Goal: Information Seeking & Learning: Learn about a topic

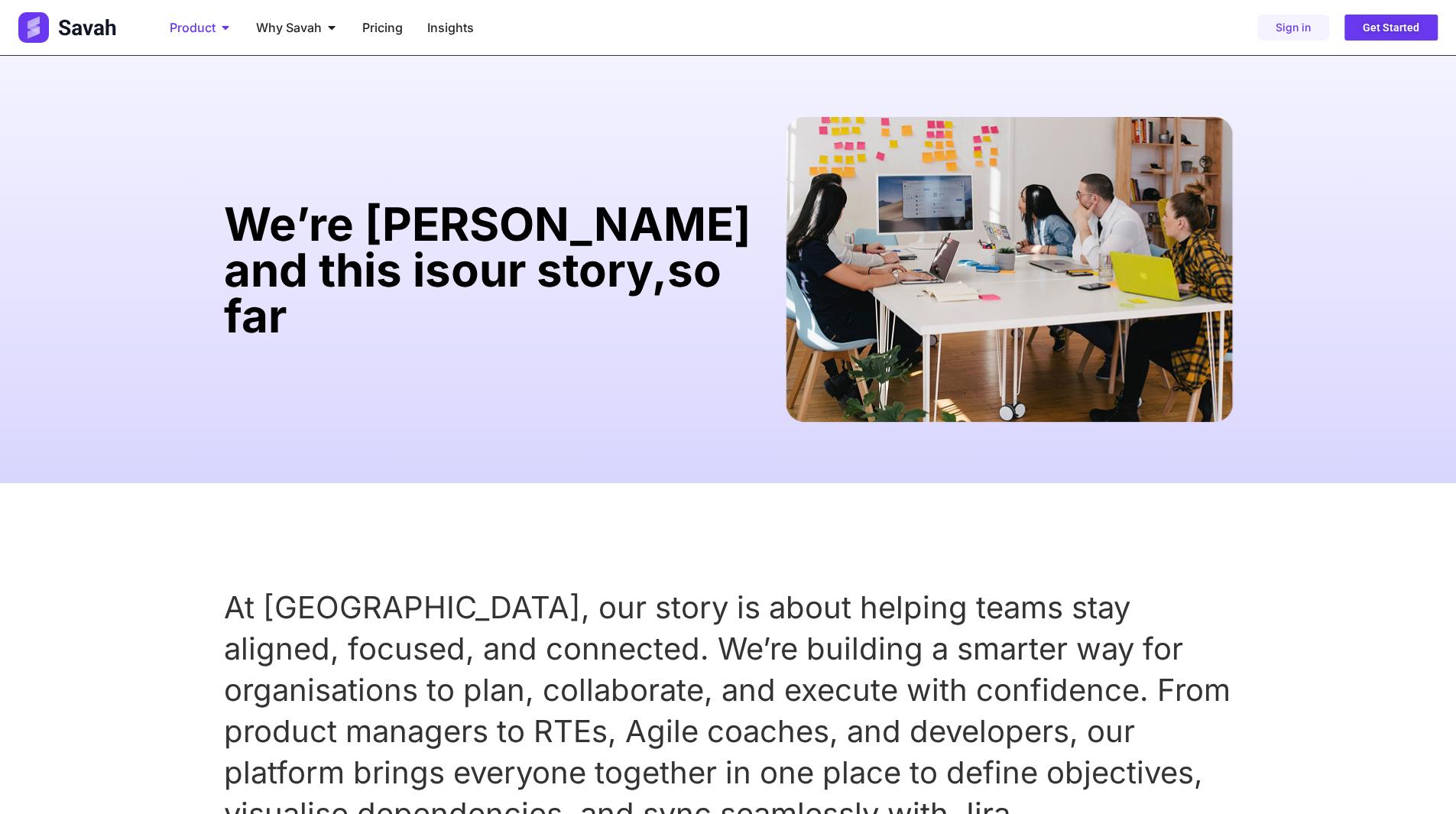
click at [223, 27] on icon "Menu" at bounding box center [225, 28] width 7 height 4
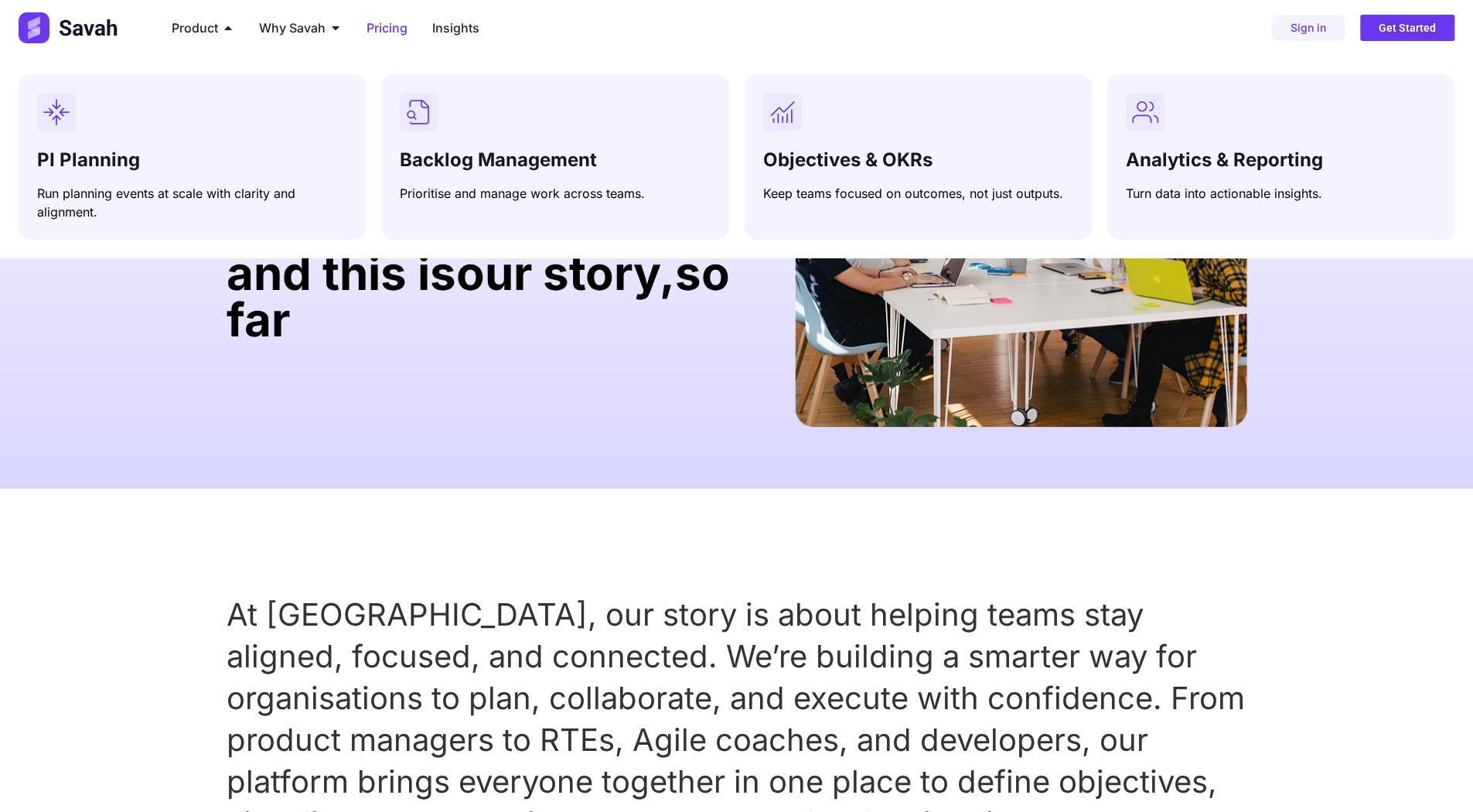
click at [400, 33] on span "Pricing" at bounding box center [387, 28] width 41 height 19
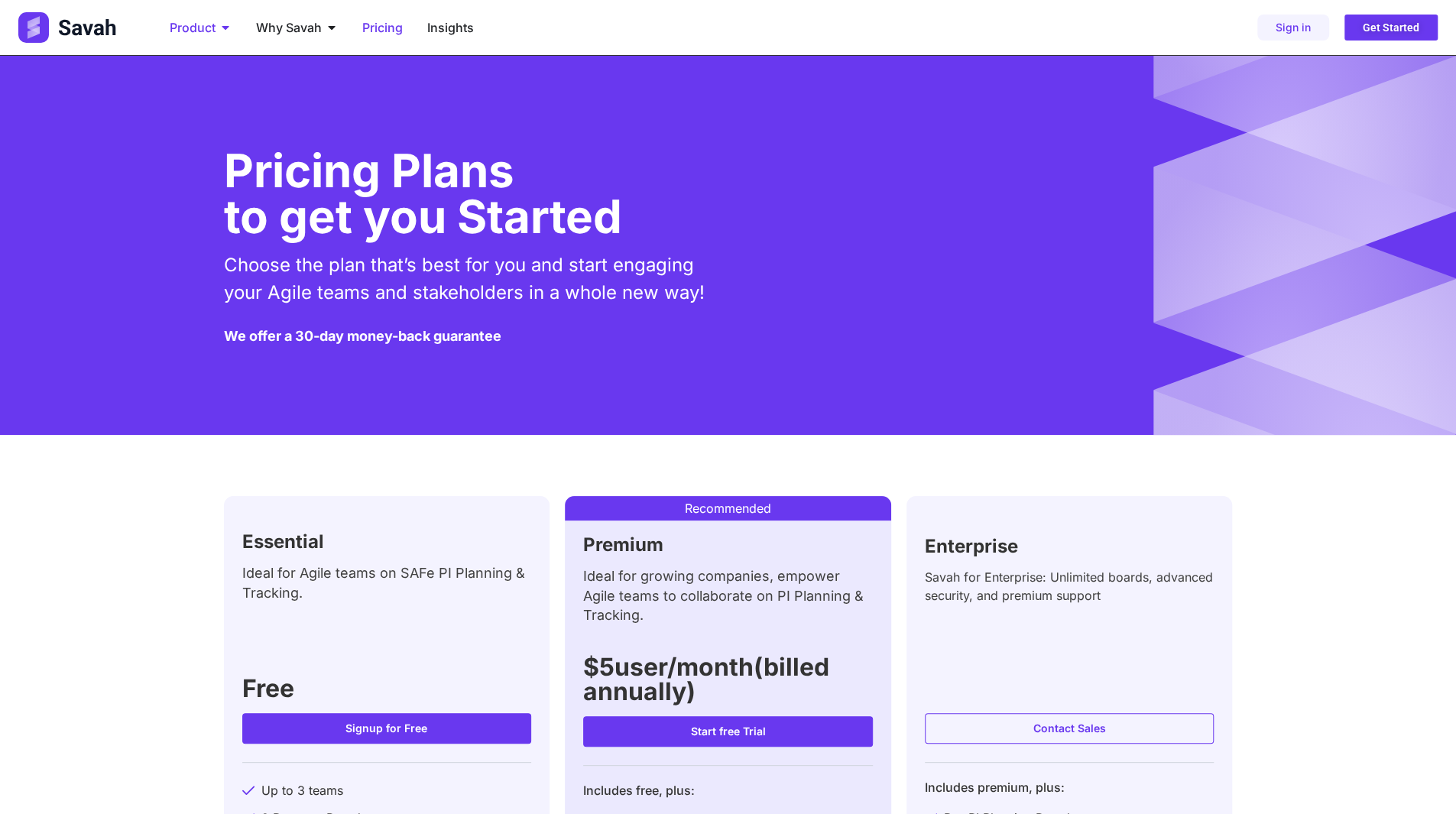
click at [181, 29] on span "Product" at bounding box center [192, 28] width 46 height 18
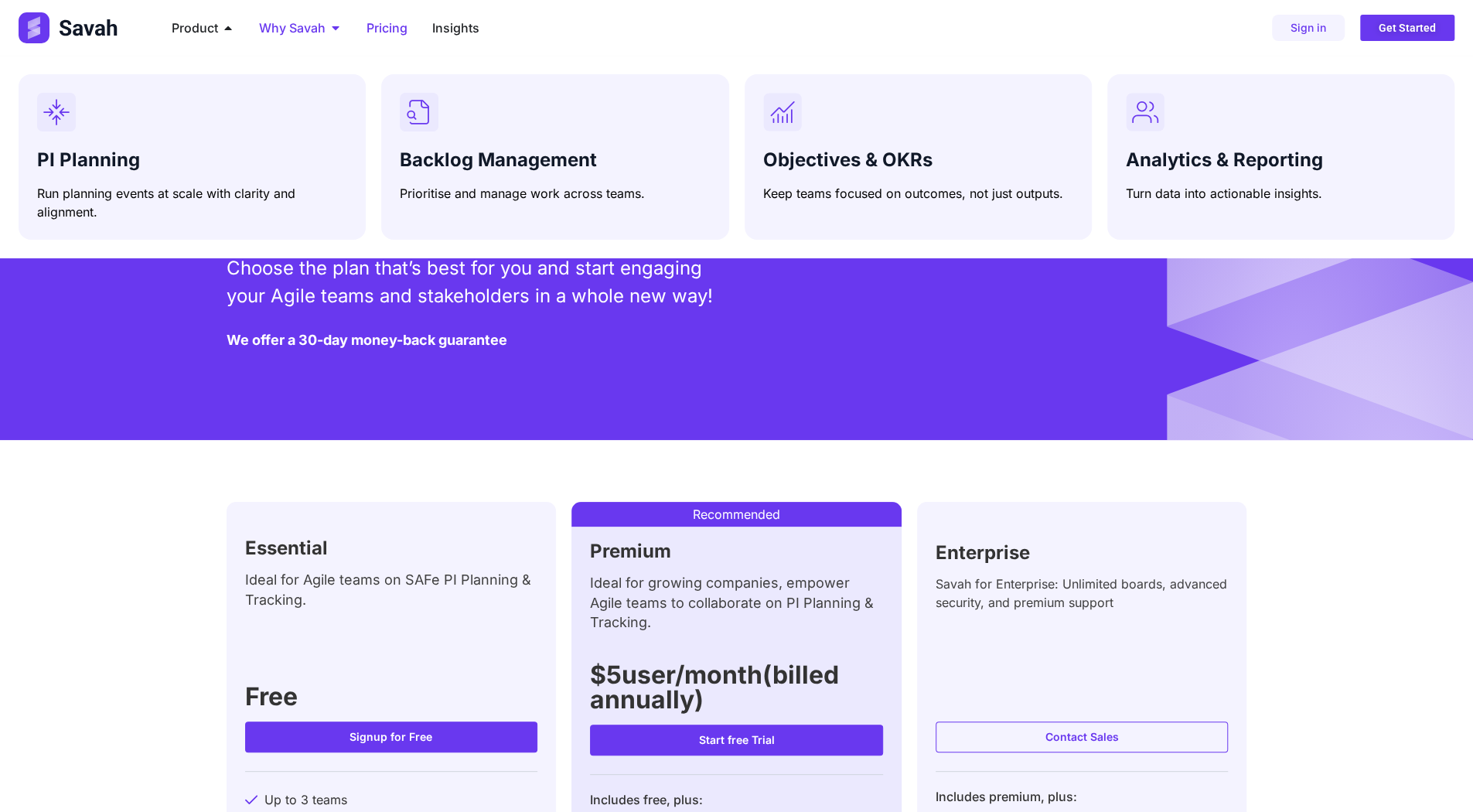
click at [293, 24] on span "Why Savah" at bounding box center [292, 28] width 66 height 19
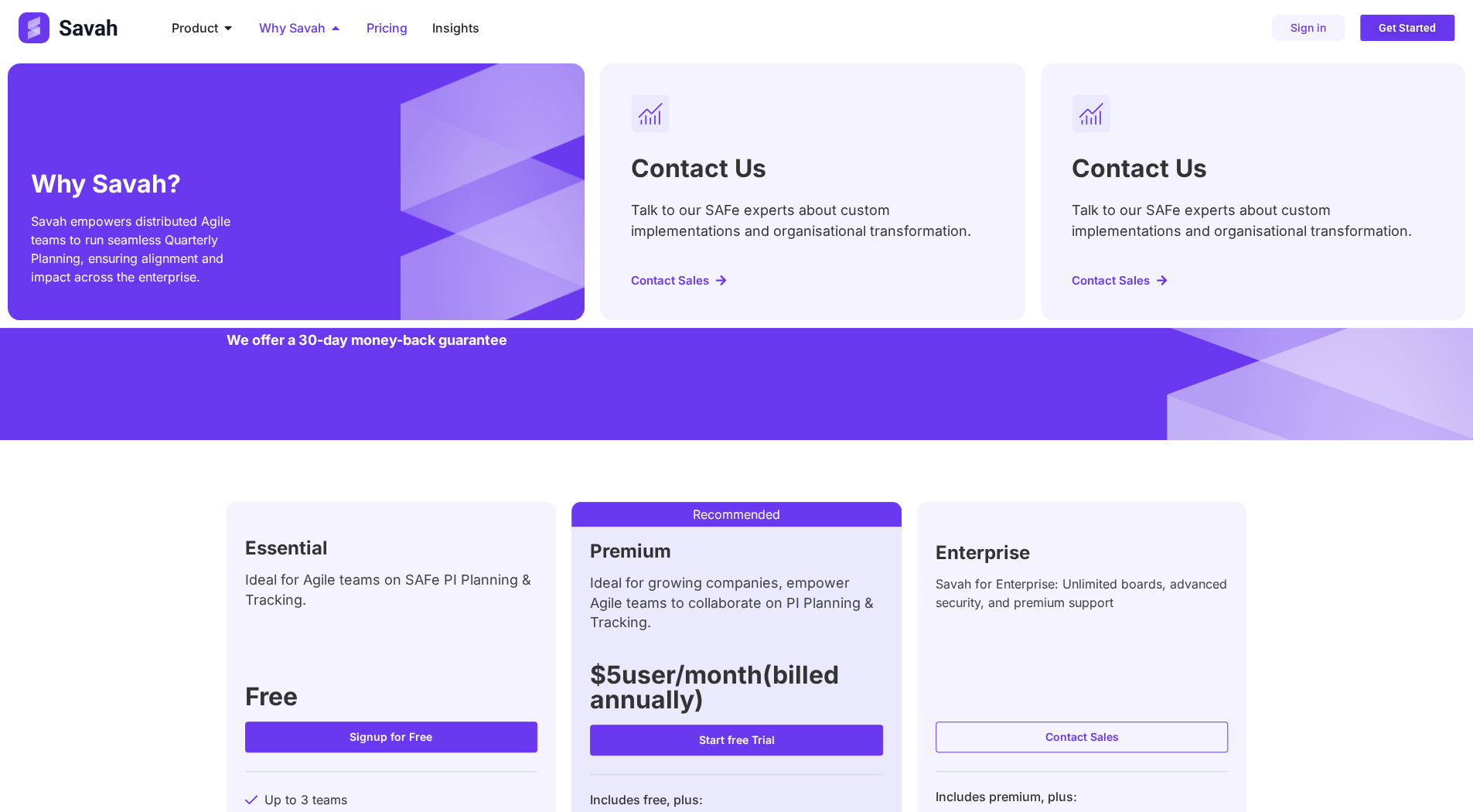
click at [281, 30] on span "Why Savah" at bounding box center [292, 28] width 66 height 19
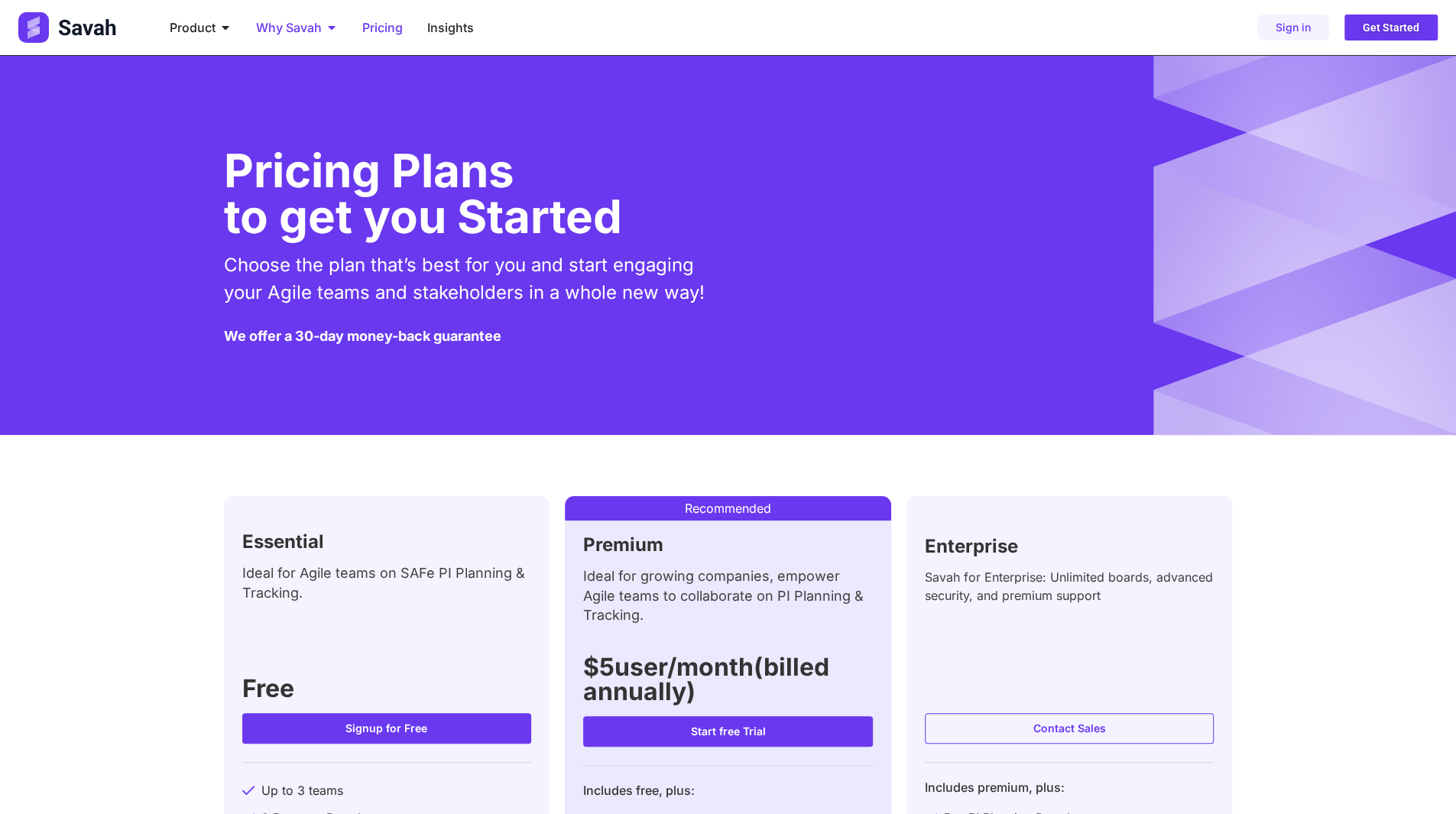
click at [278, 29] on span "Why Savah" at bounding box center [289, 28] width 65 height 18
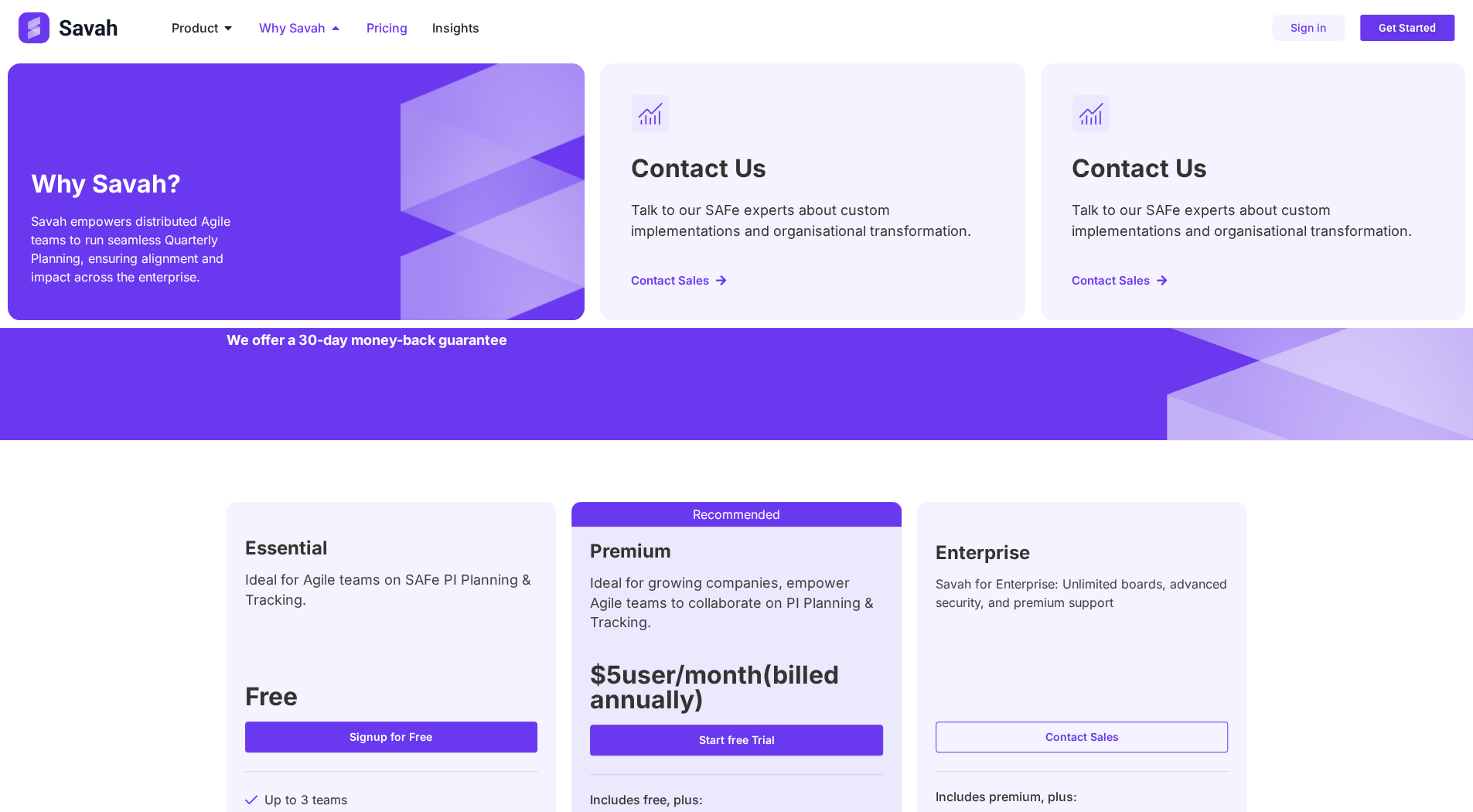
click at [281, 30] on span "Why Savah" at bounding box center [292, 28] width 66 height 19
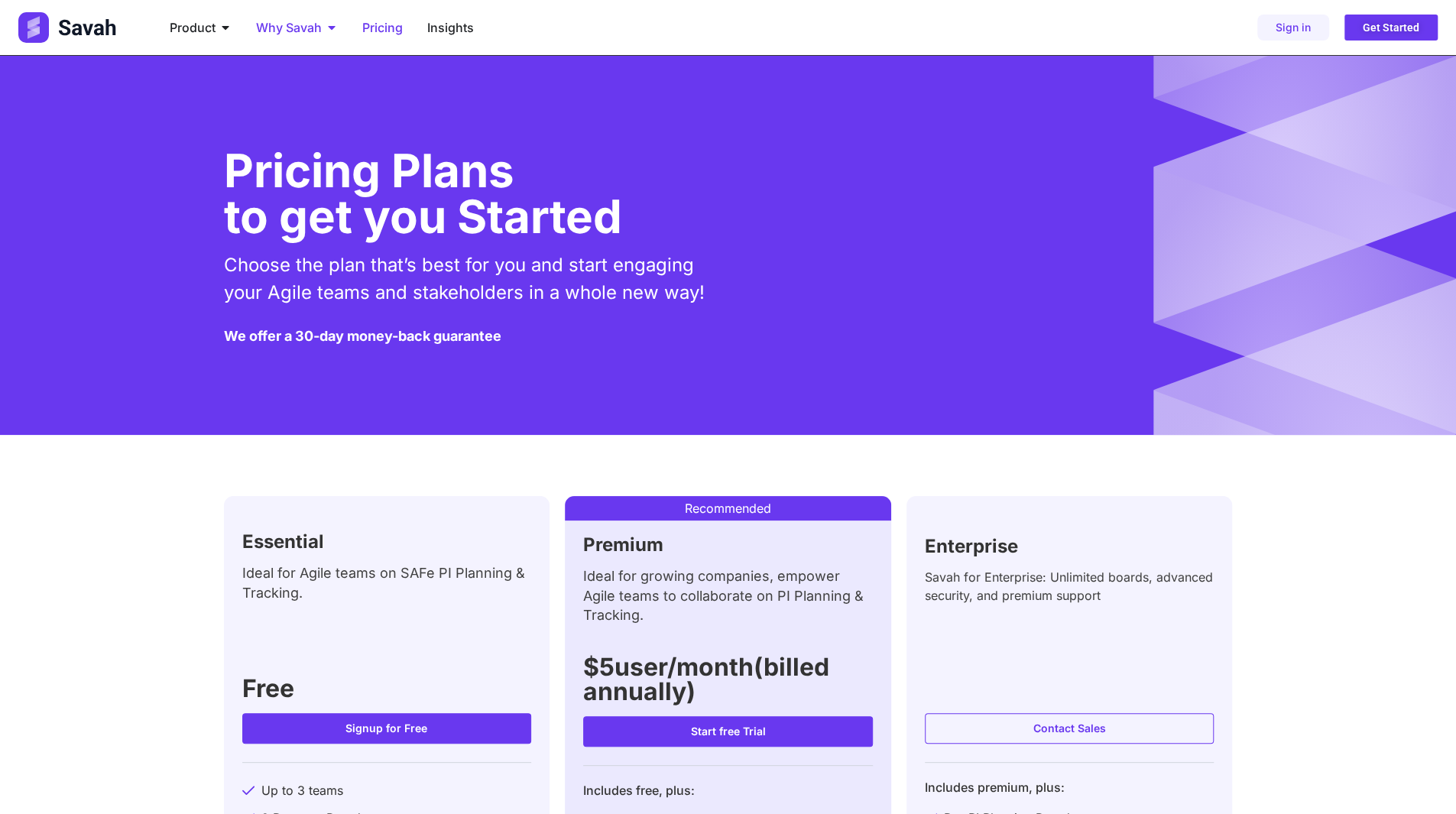
click at [278, 29] on span "Why Savah" at bounding box center [289, 28] width 65 height 18
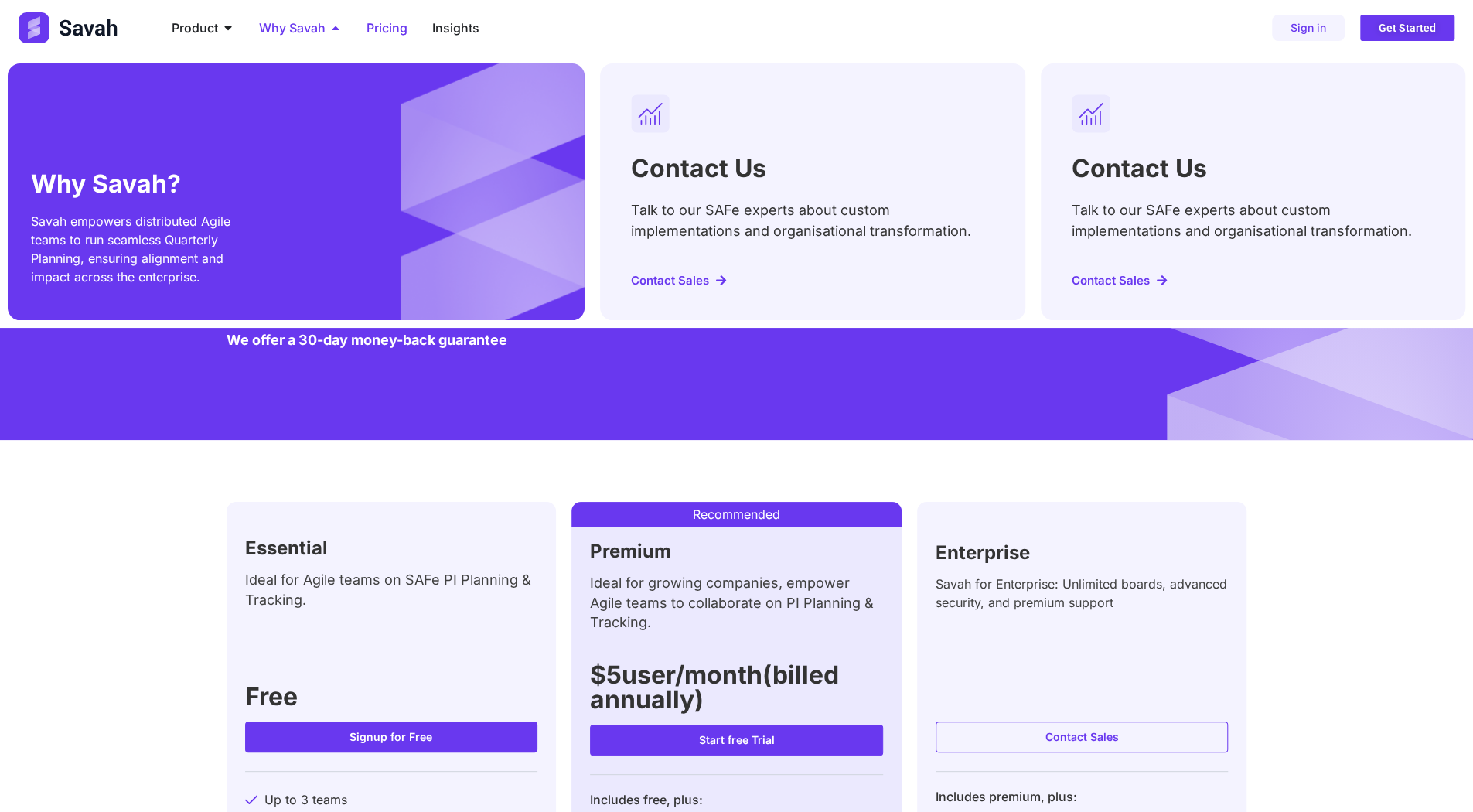
click at [281, 30] on span "Why Savah" at bounding box center [292, 28] width 66 height 19
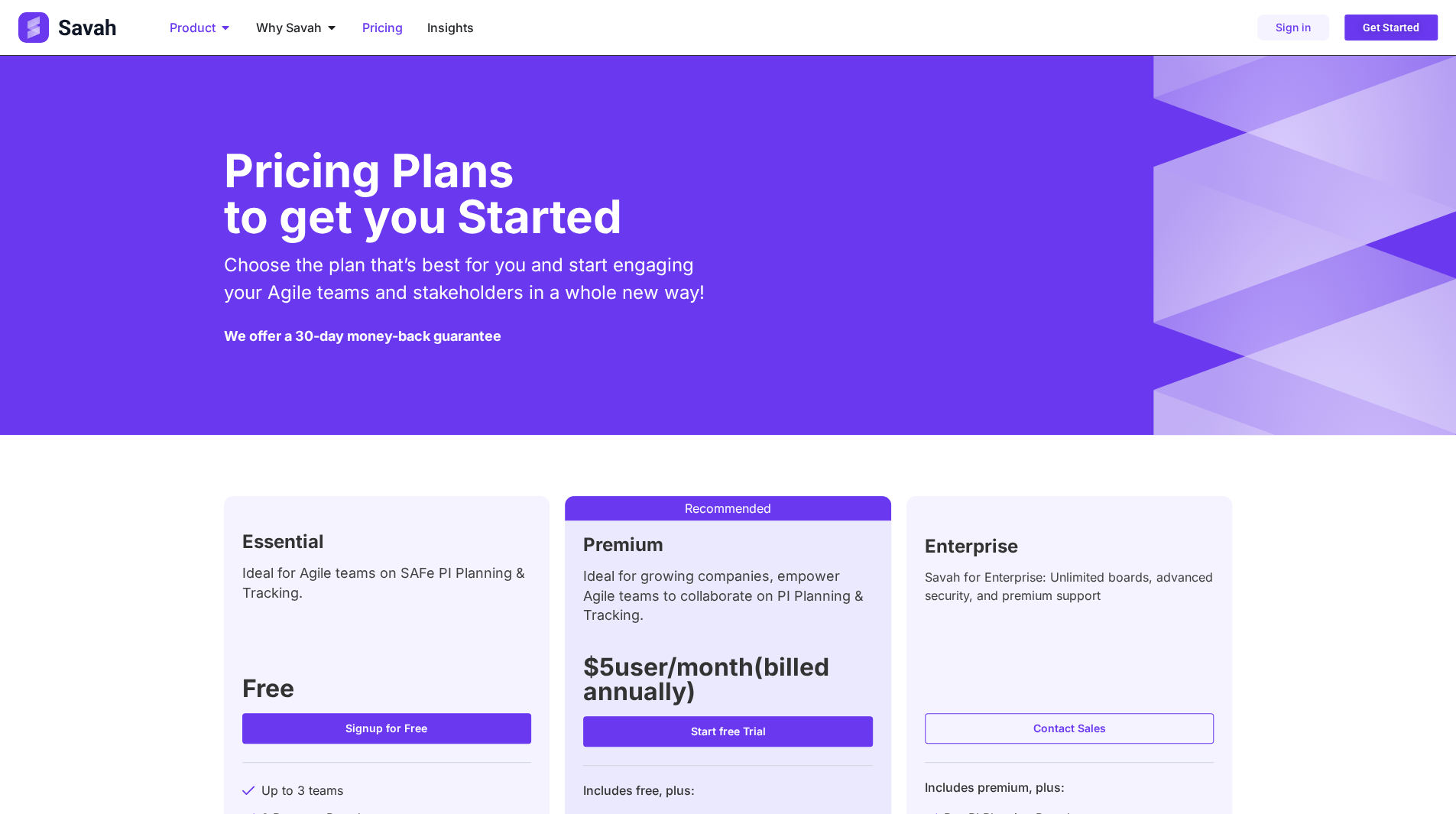
click at [181, 29] on span "Product" at bounding box center [192, 28] width 46 height 18
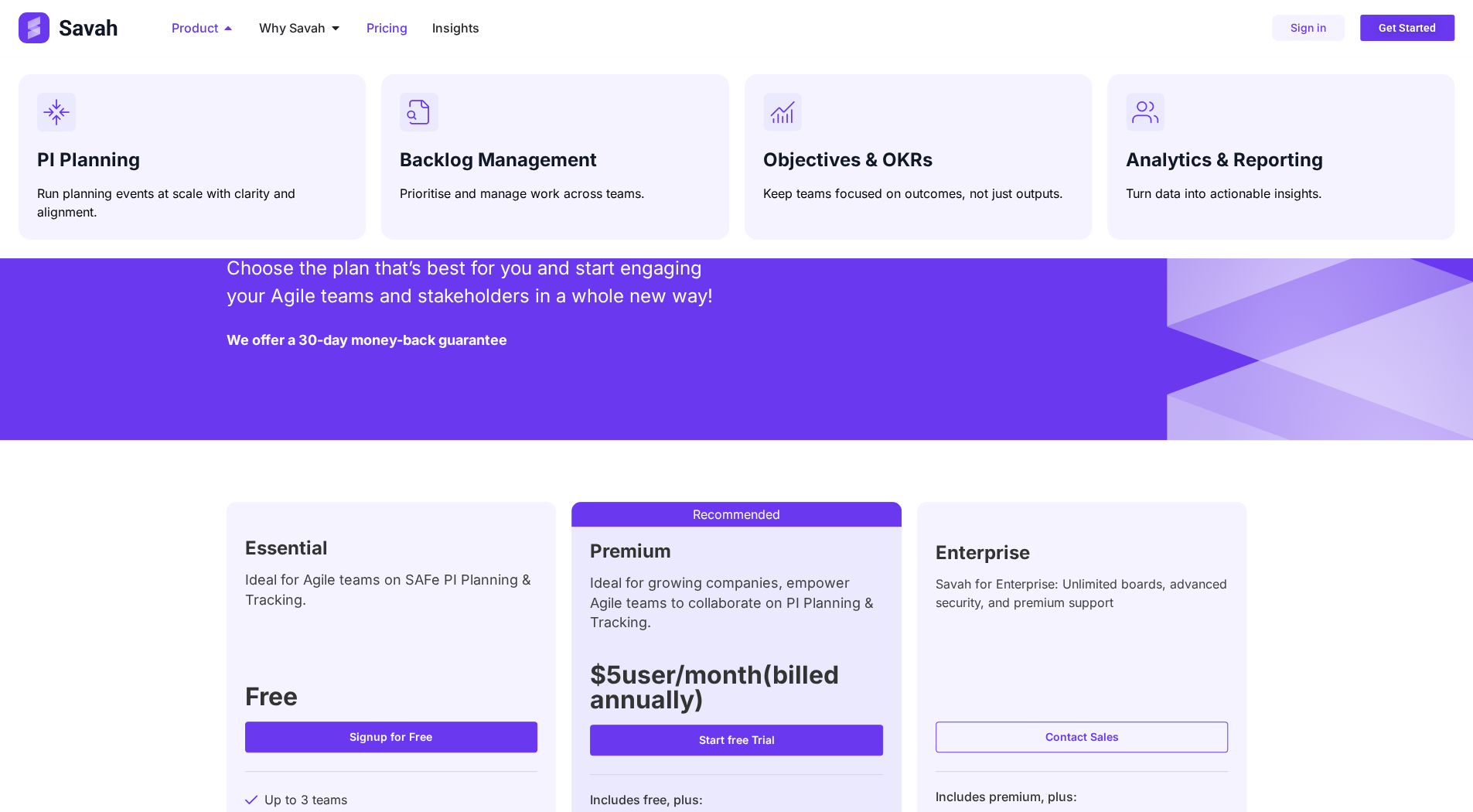
click at [183, 29] on span "Product" at bounding box center [195, 28] width 47 height 19
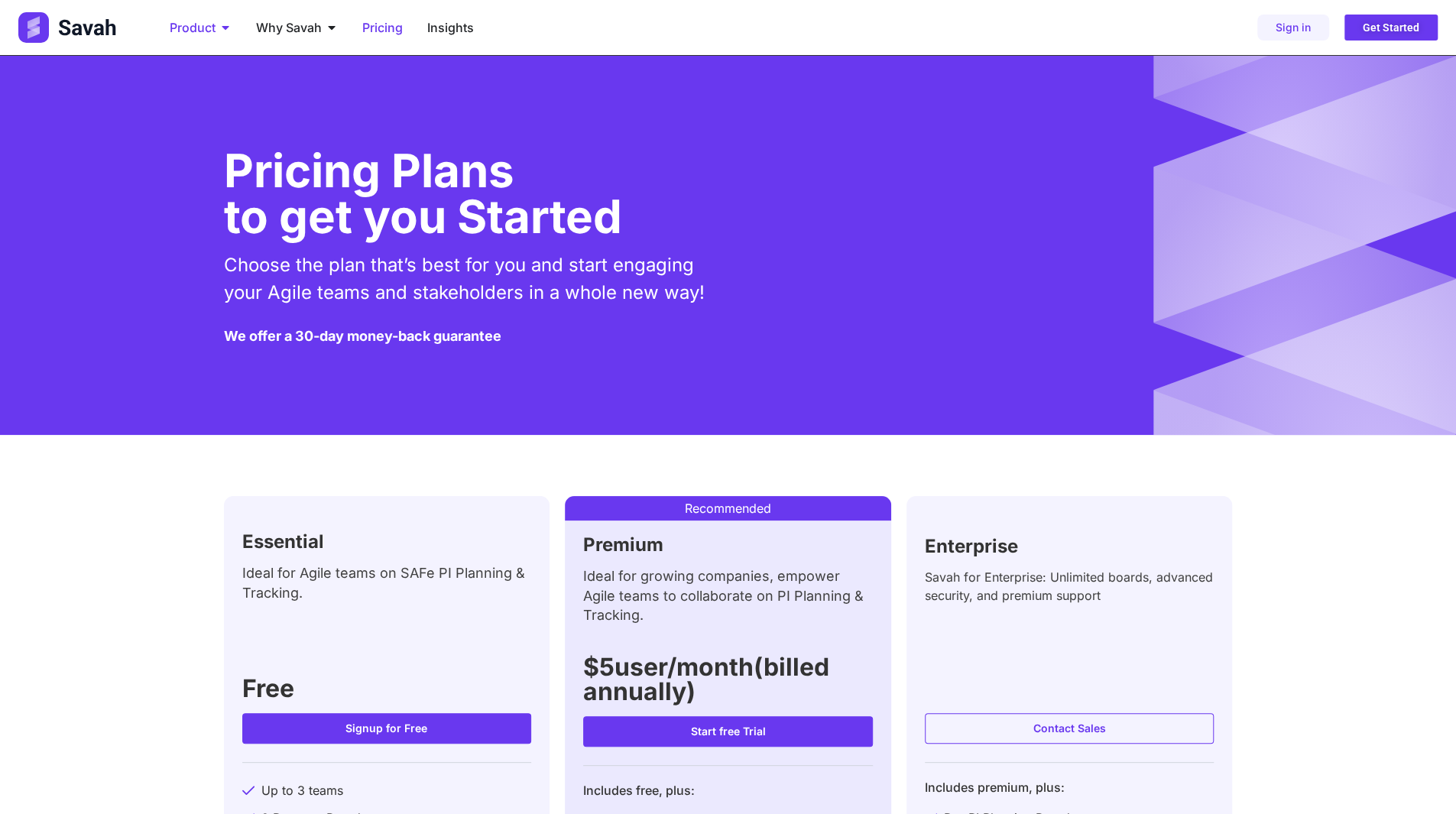
click at [203, 29] on span "Product" at bounding box center [192, 28] width 46 height 18
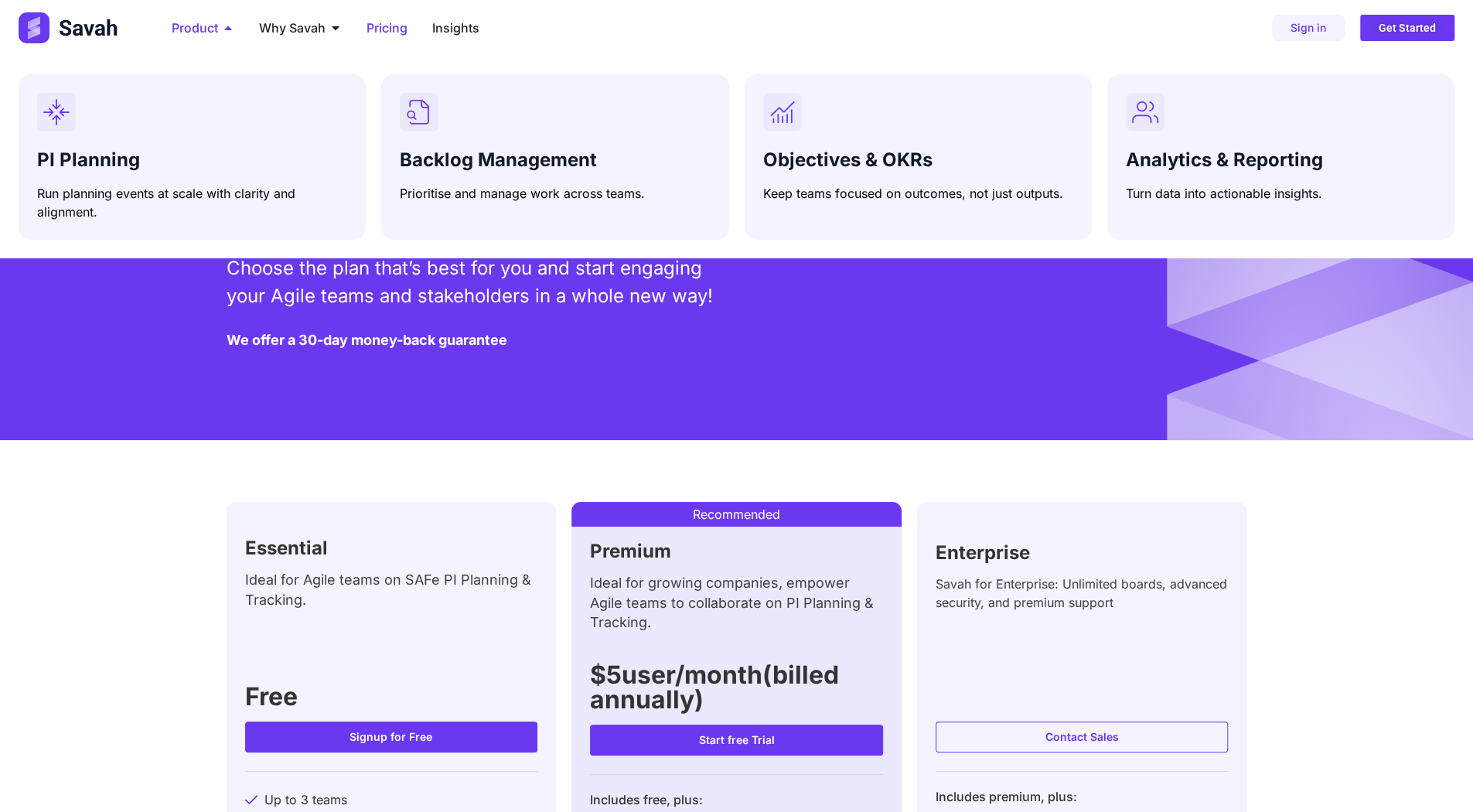
click at [206, 29] on span "Product" at bounding box center [195, 28] width 47 height 19
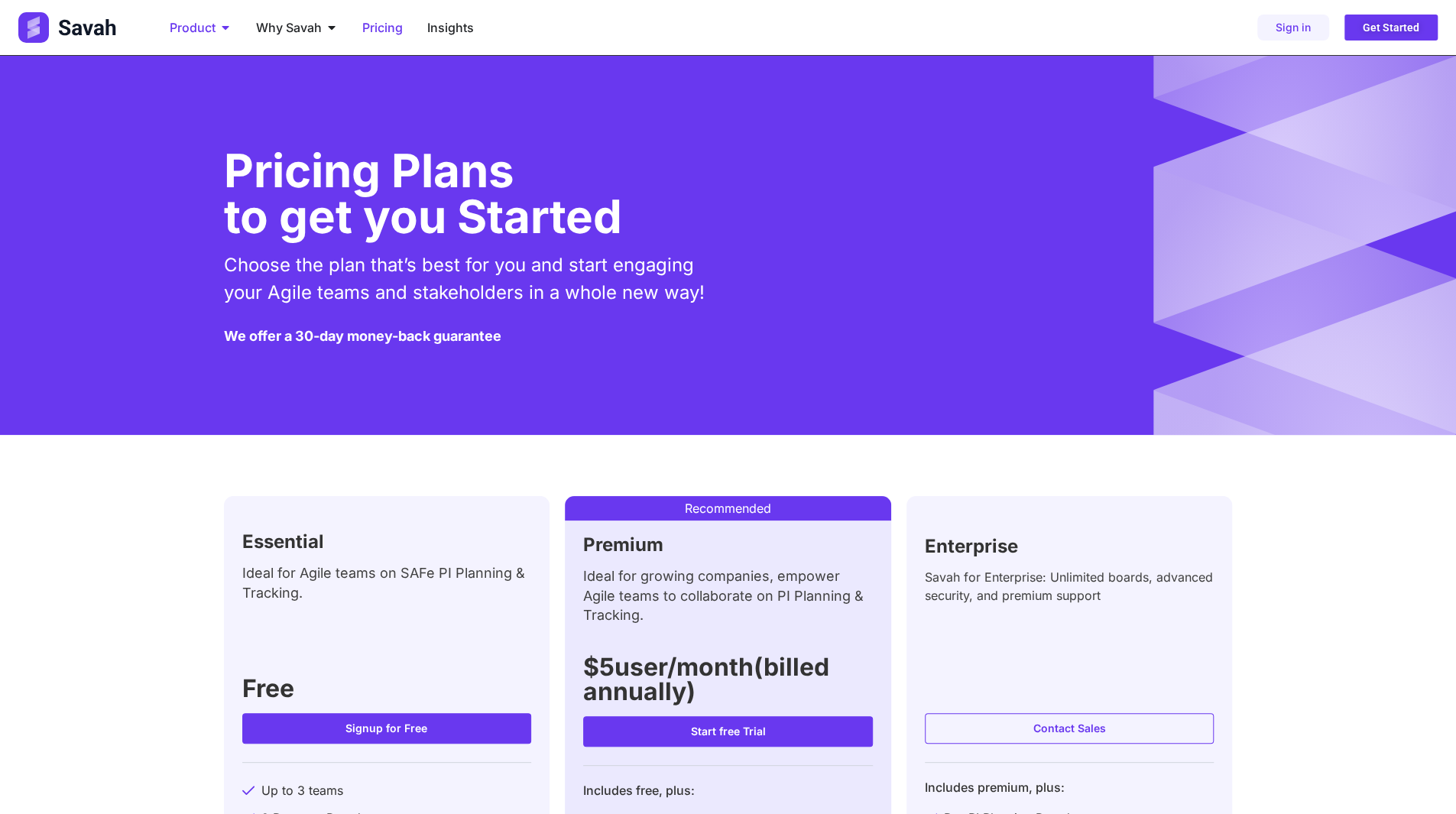
click at [203, 21] on span "Product" at bounding box center [192, 28] width 46 height 18
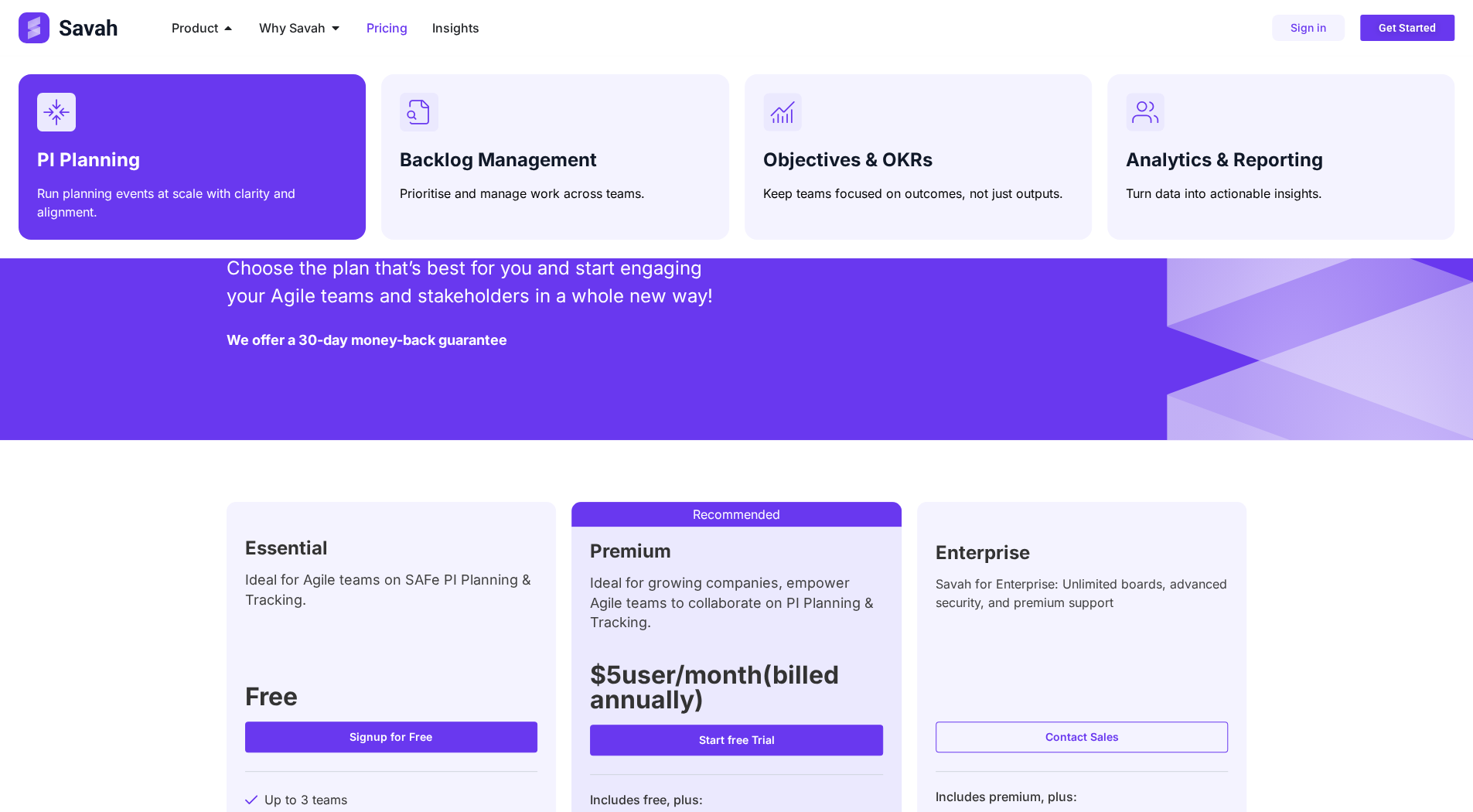
click at [172, 156] on h3 "PI Planning" at bounding box center [192, 161] width 310 height 22
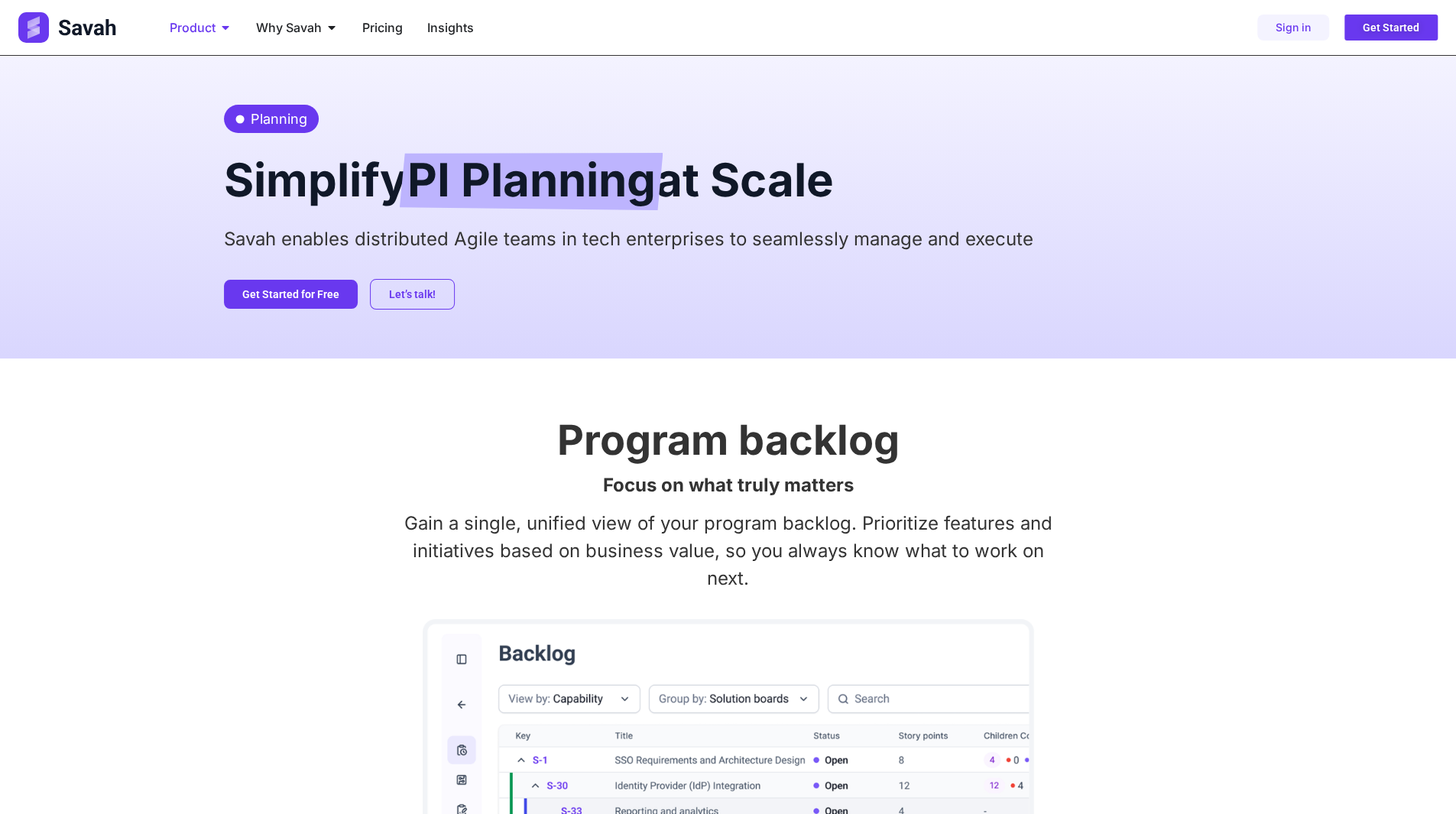
click at [212, 24] on span "Product" at bounding box center [192, 28] width 46 height 18
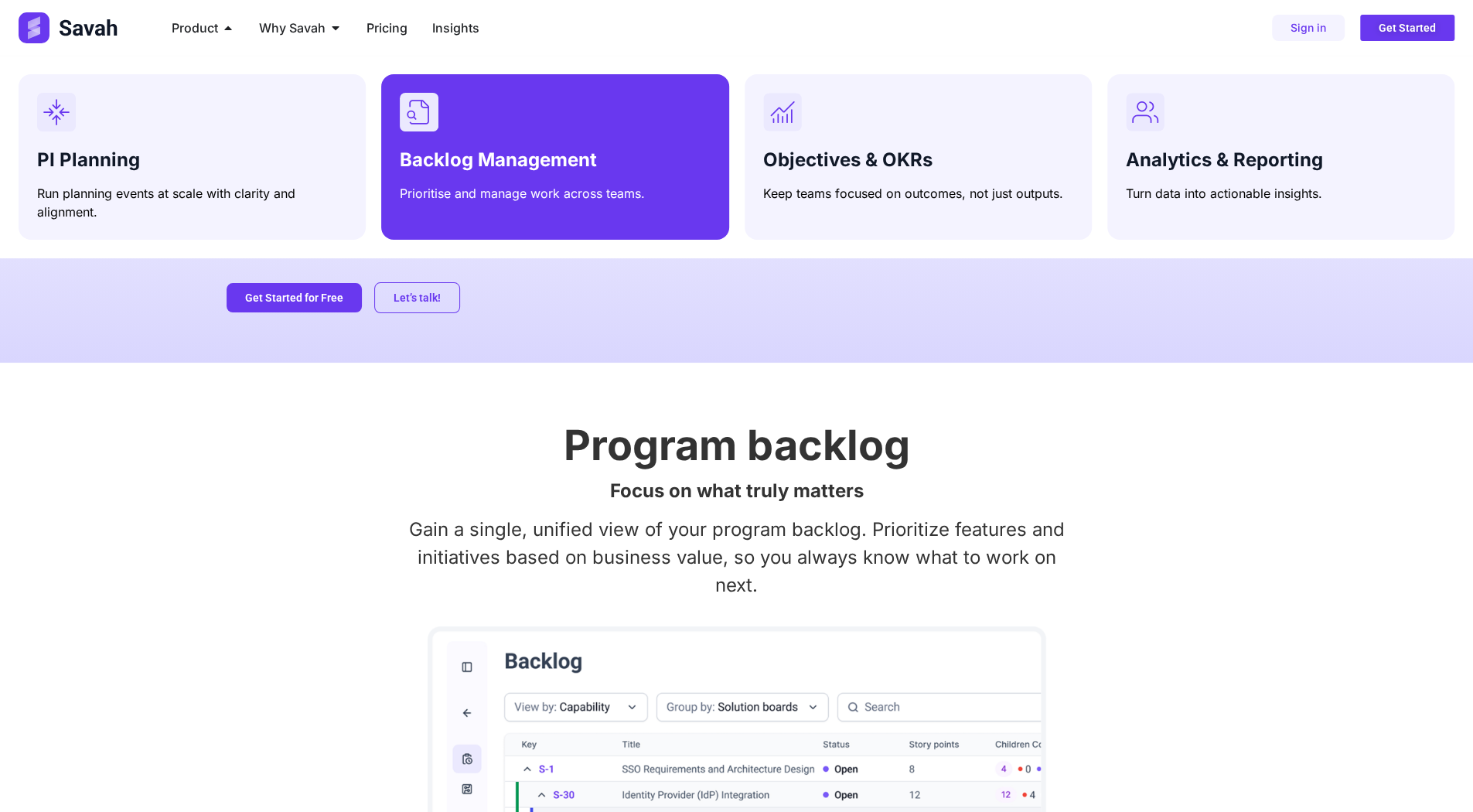
click at [537, 104] on div "Menu" at bounding box center [555, 112] width 310 height 39
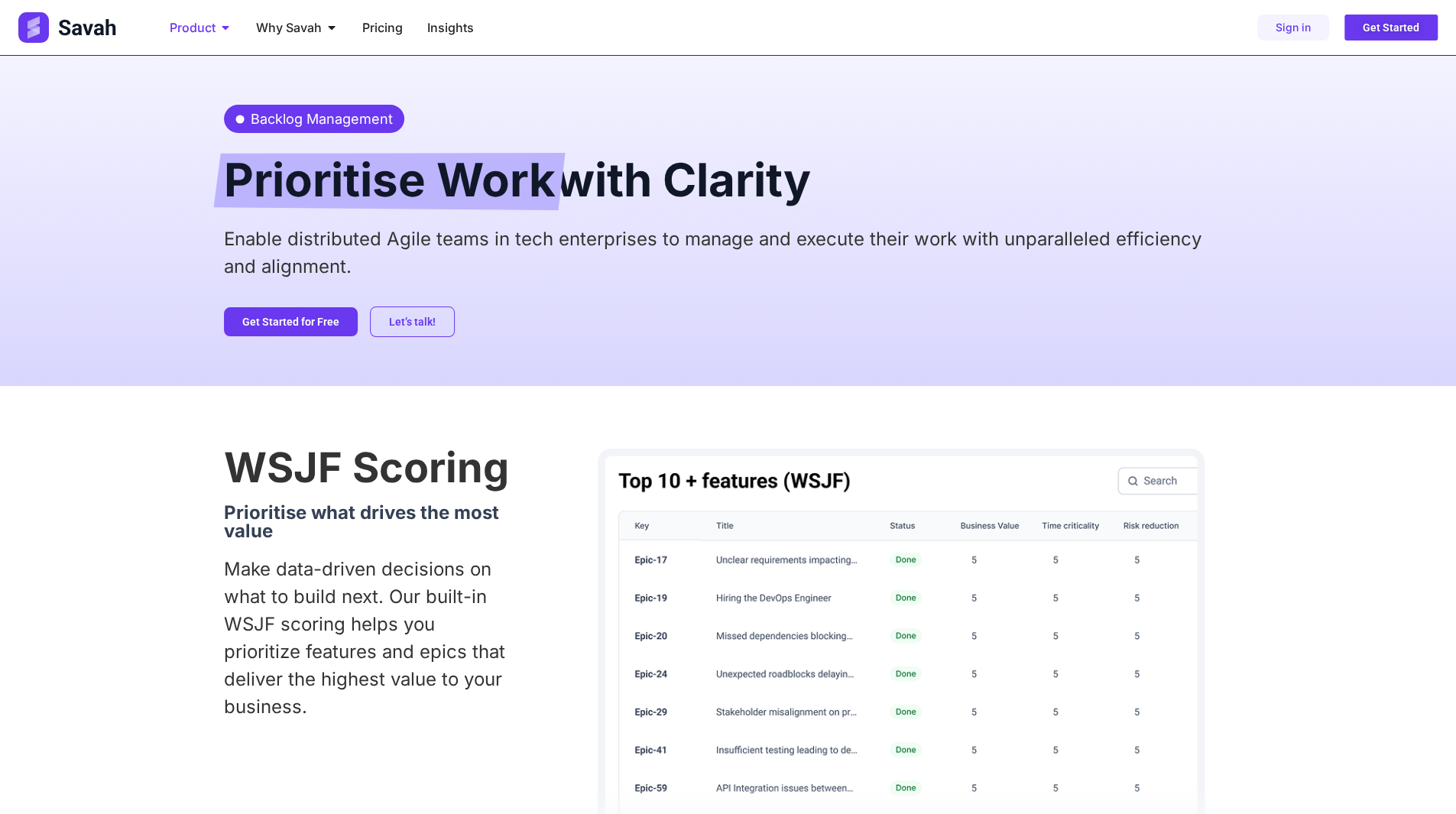
click at [223, 27] on icon "Menu" at bounding box center [225, 28] width 7 height 4
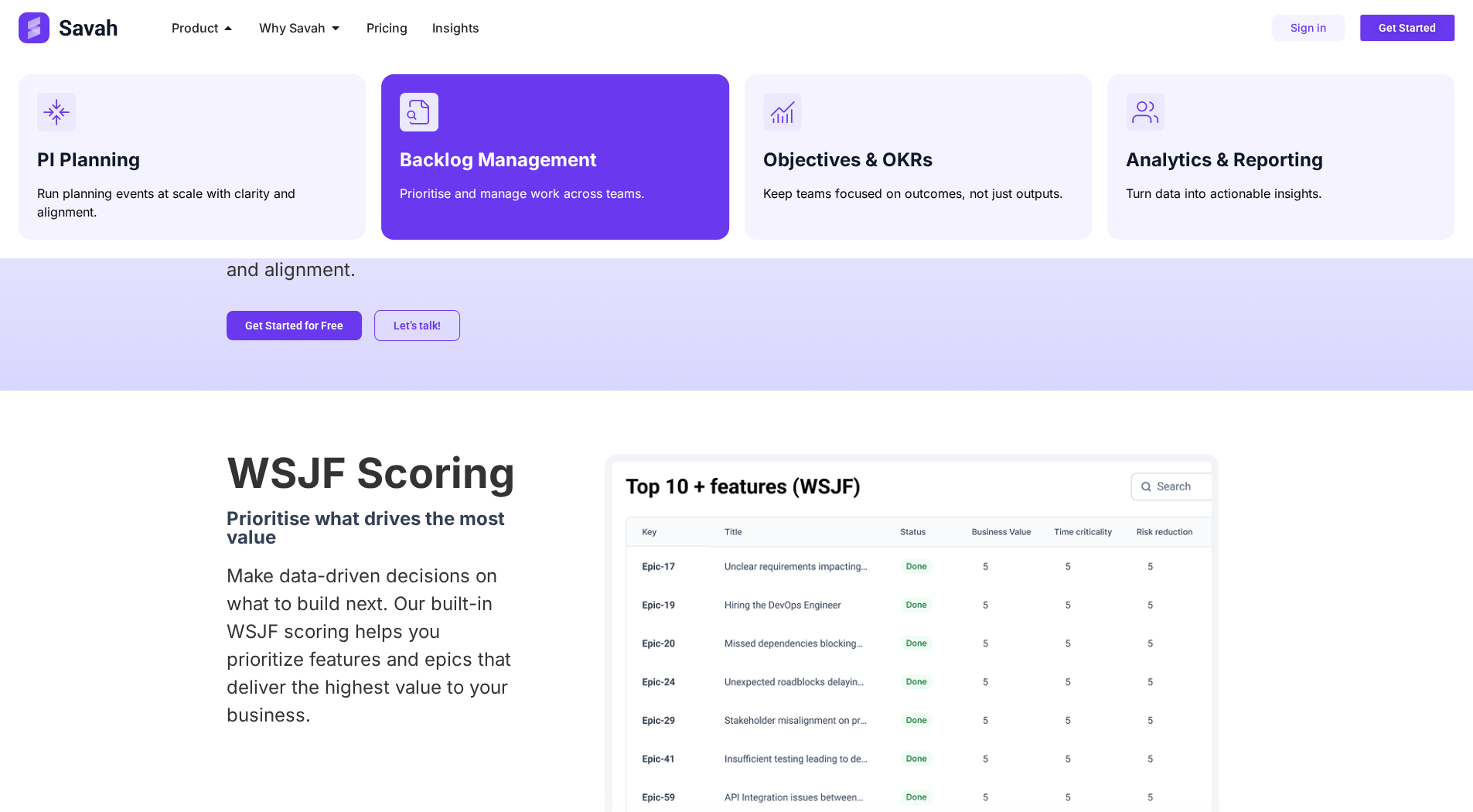
click at [653, 115] on div "Menu" at bounding box center [555, 112] width 310 height 39
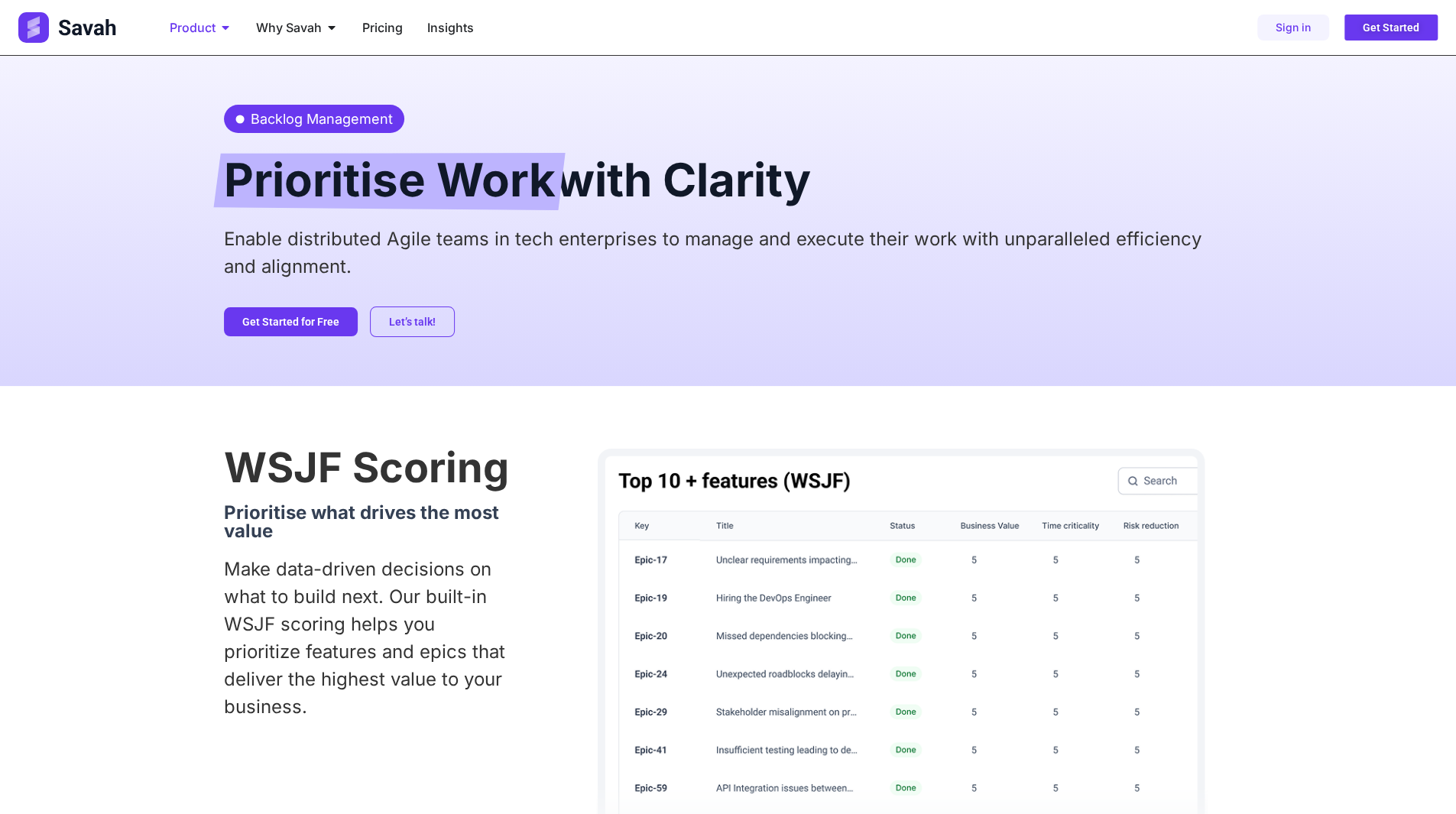
click at [210, 29] on span "Product" at bounding box center [192, 28] width 46 height 18
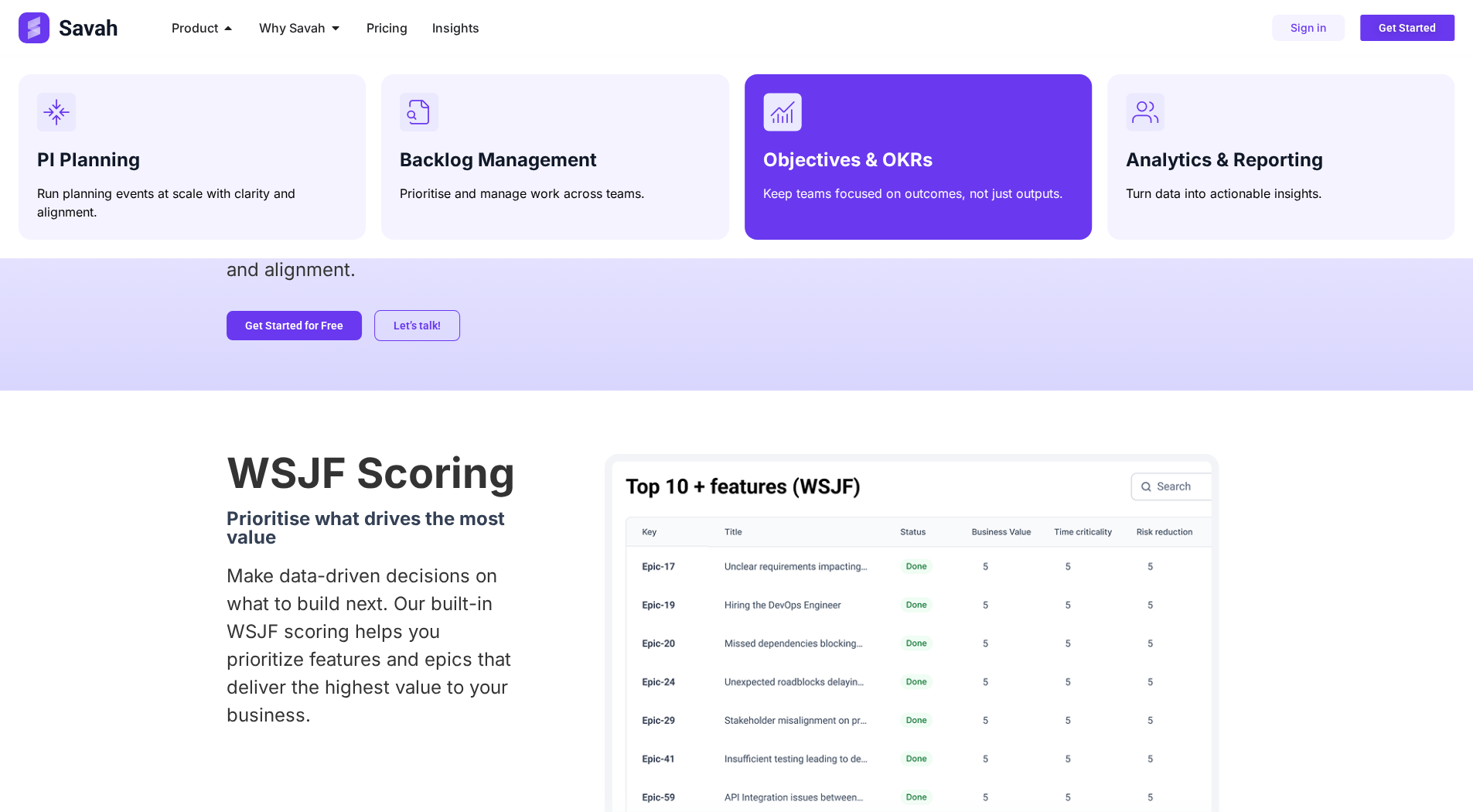
click at [867, 125] on div "Menu" at bounding box center [917, 112] width 310 height 39
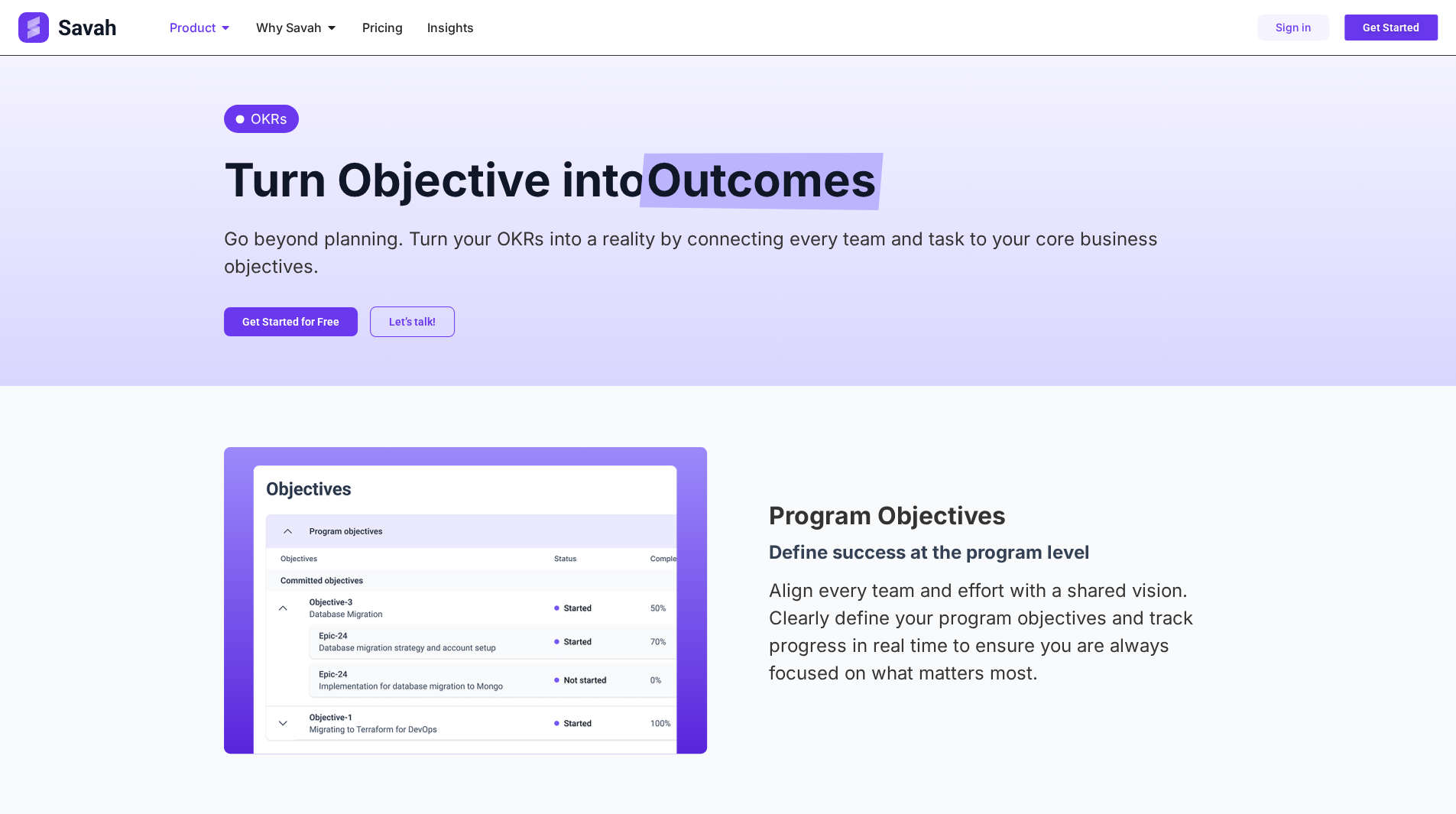
click at [198, 24] on span "Product" at bounding box center [192, 28] width 46 height 18
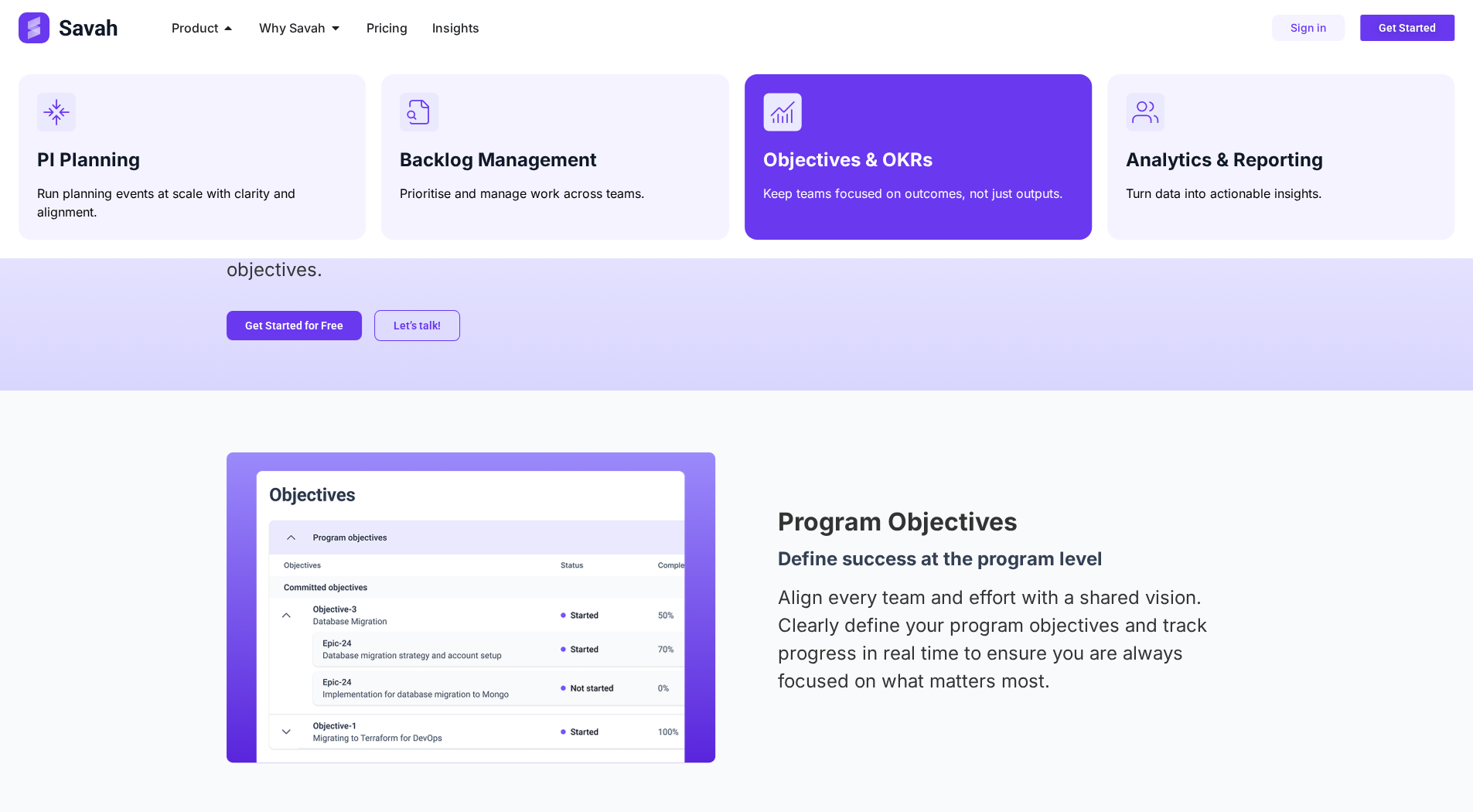
click at [892, 105] on div "Menu" at bounding box center [917, 112] width 310 height 39
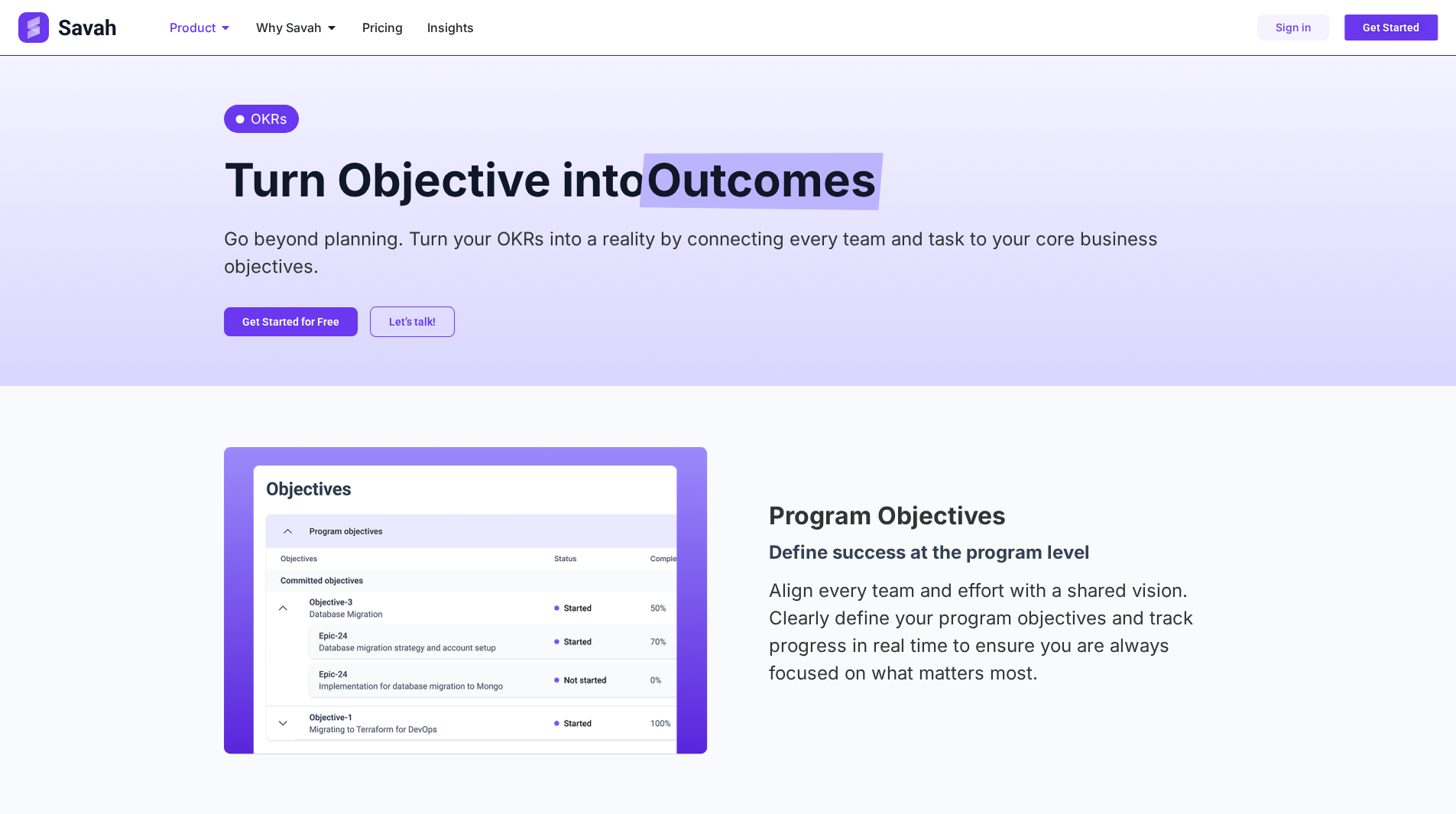
click at [212, 33] on span "Product" at bounding box center [192, 28] width 46 height 18
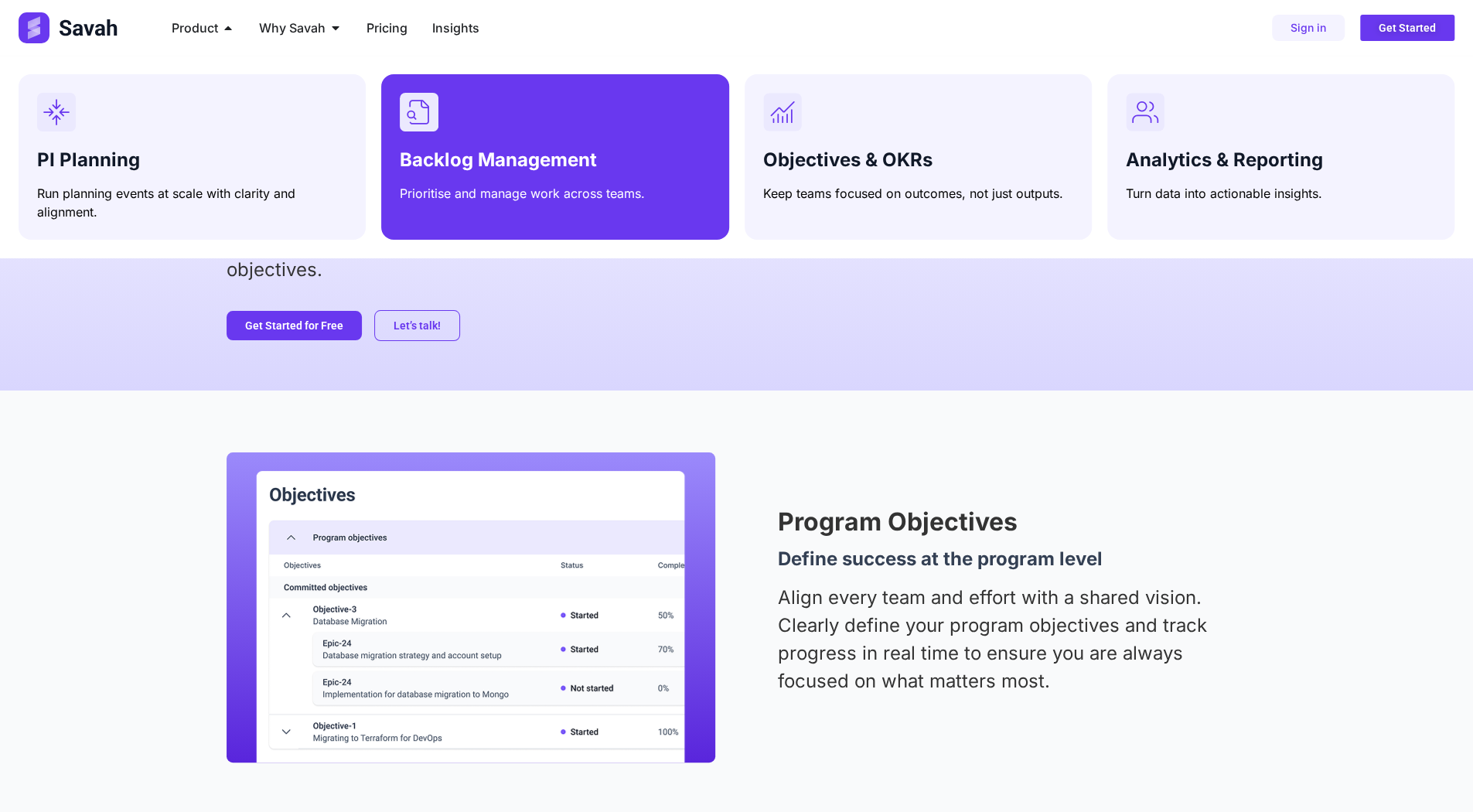
click at [529, 127] on div "Menu" at bounding box center [555, 112] width 310 height 39
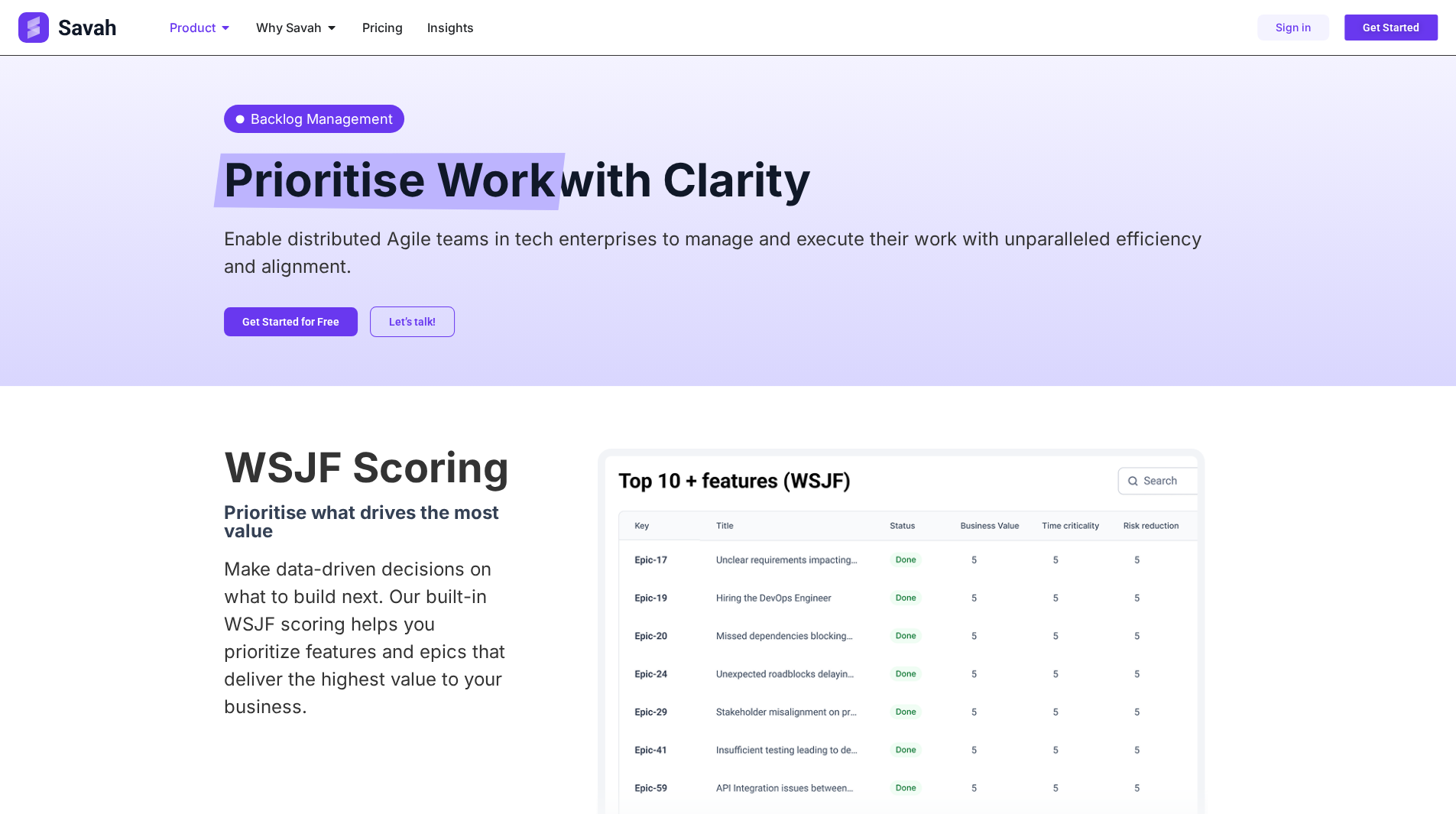
click at [224, 29] on icon "Menu" at bounding box center [225, 28] width 7 height 4
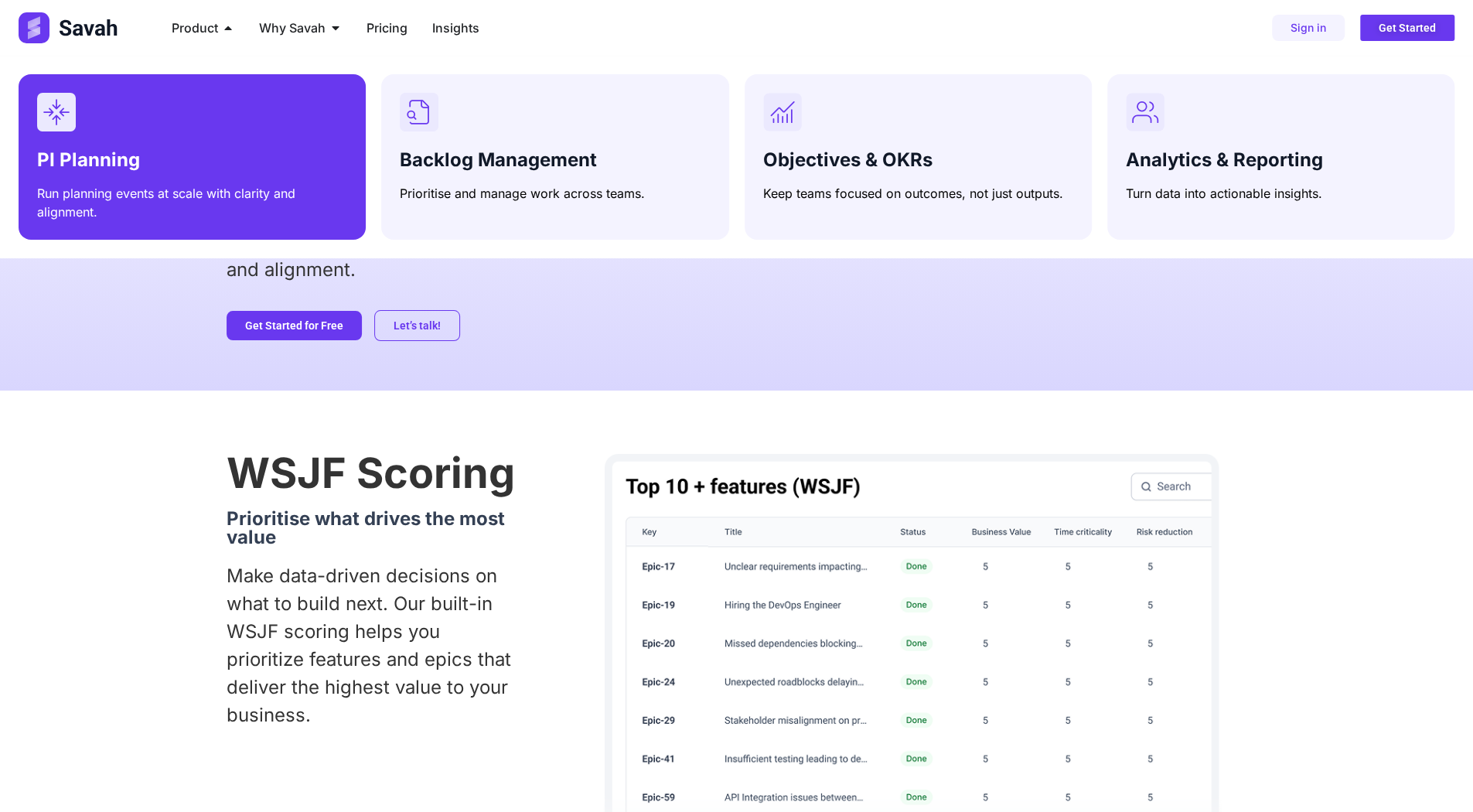
click at [283, 109] on div "Menu" at bounding box center [192, 112] width 310 height 39
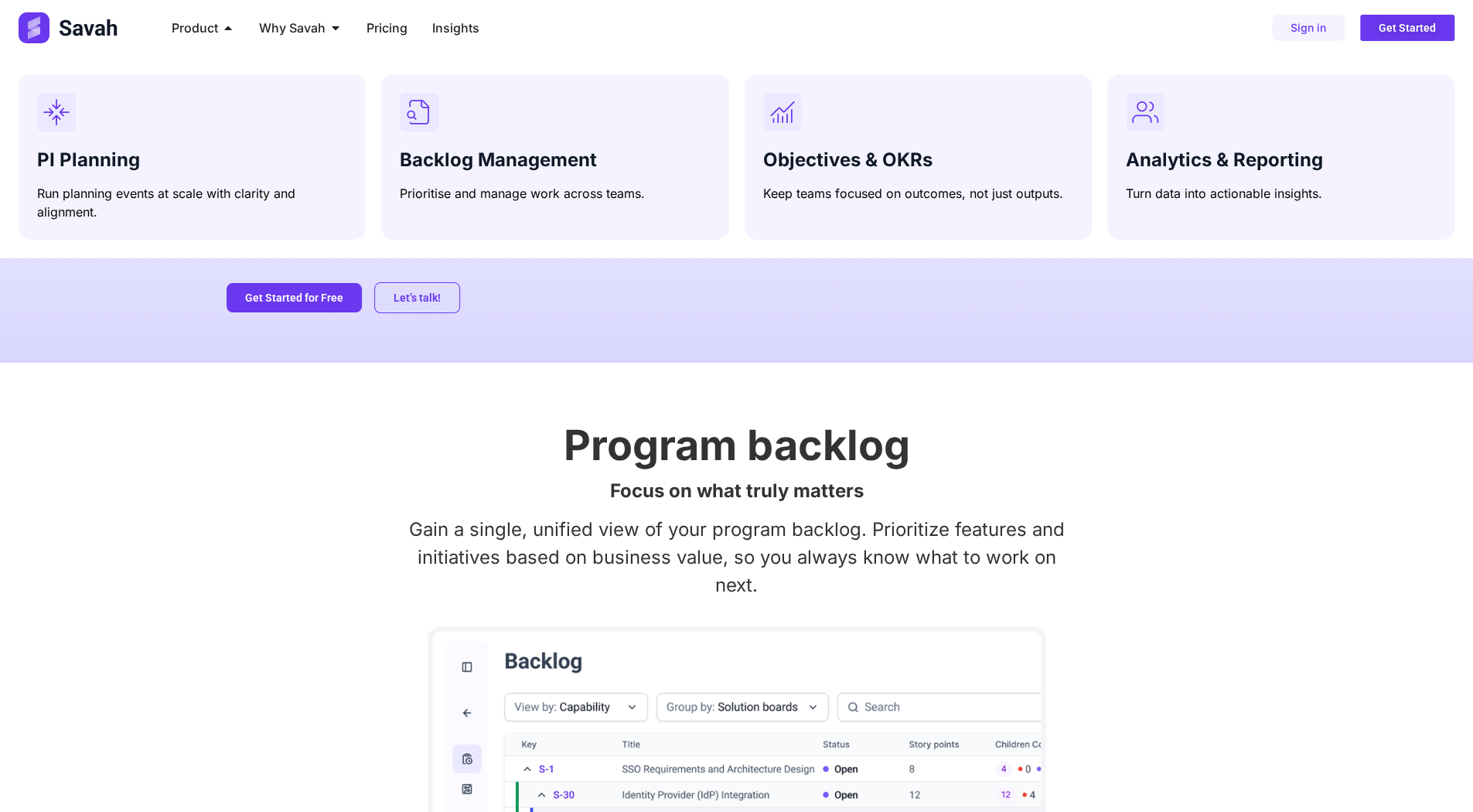
click at [735, 342] on div "Planning Simplify PI Planning at Scale Savah enables distributed Agile teams in…" at bounding box center [736, 209] width 1020 height 306
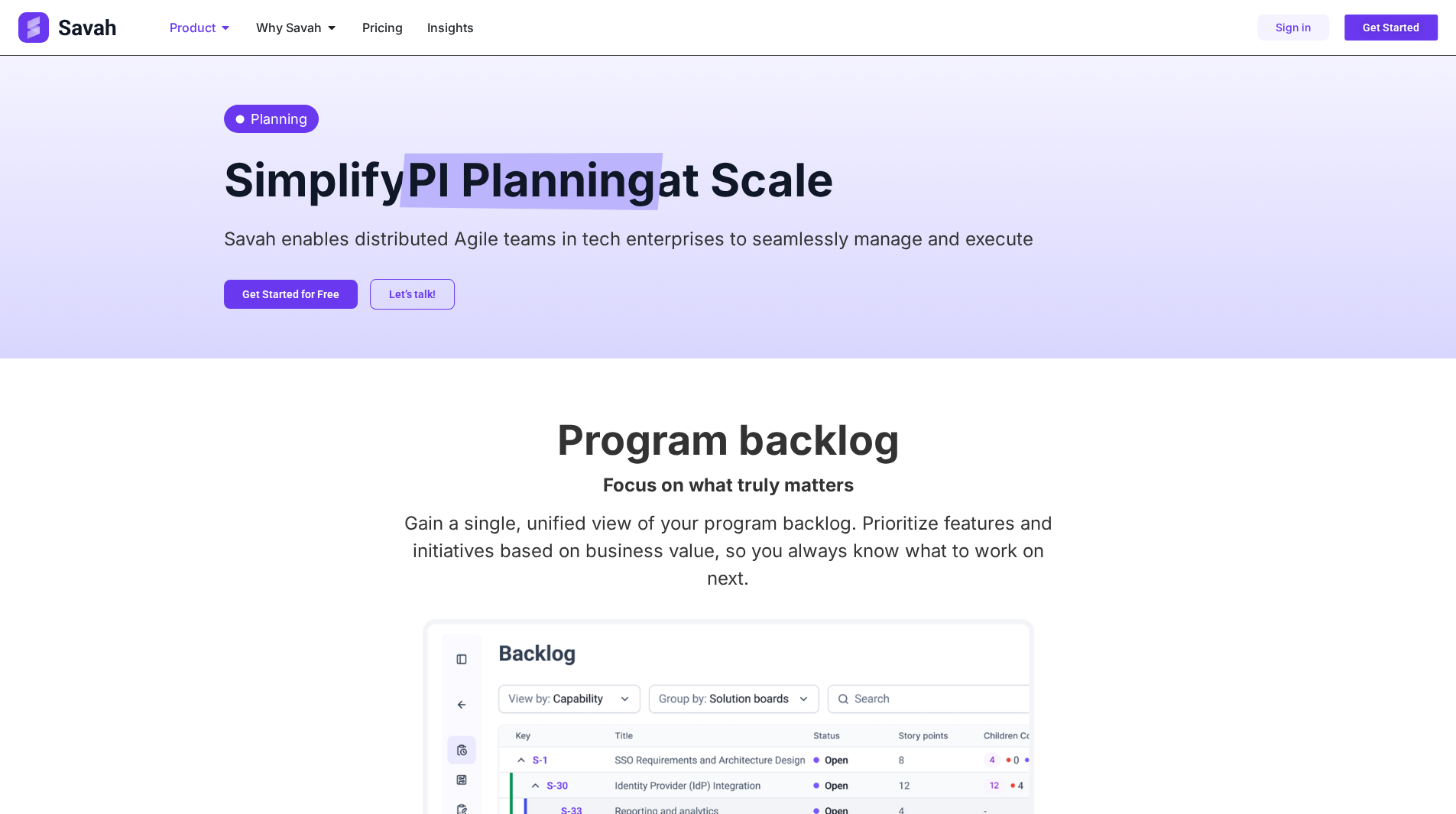
click at [210, 29] on span "Product" at bounding box center [192, 28] width 46 height 18
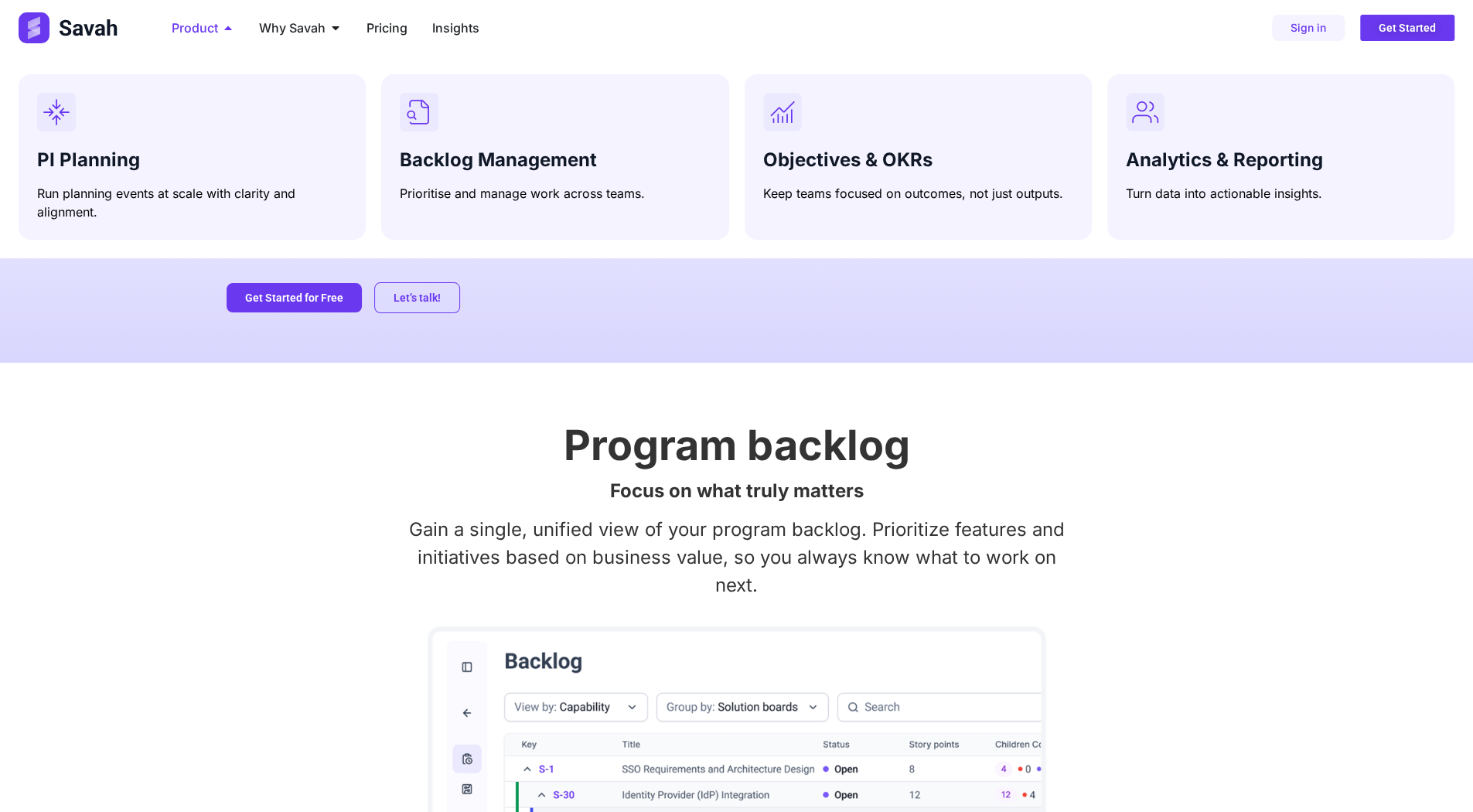
click at [234, 30] on icon "Menu" at bounding box center [228, 27] width 13 height 13
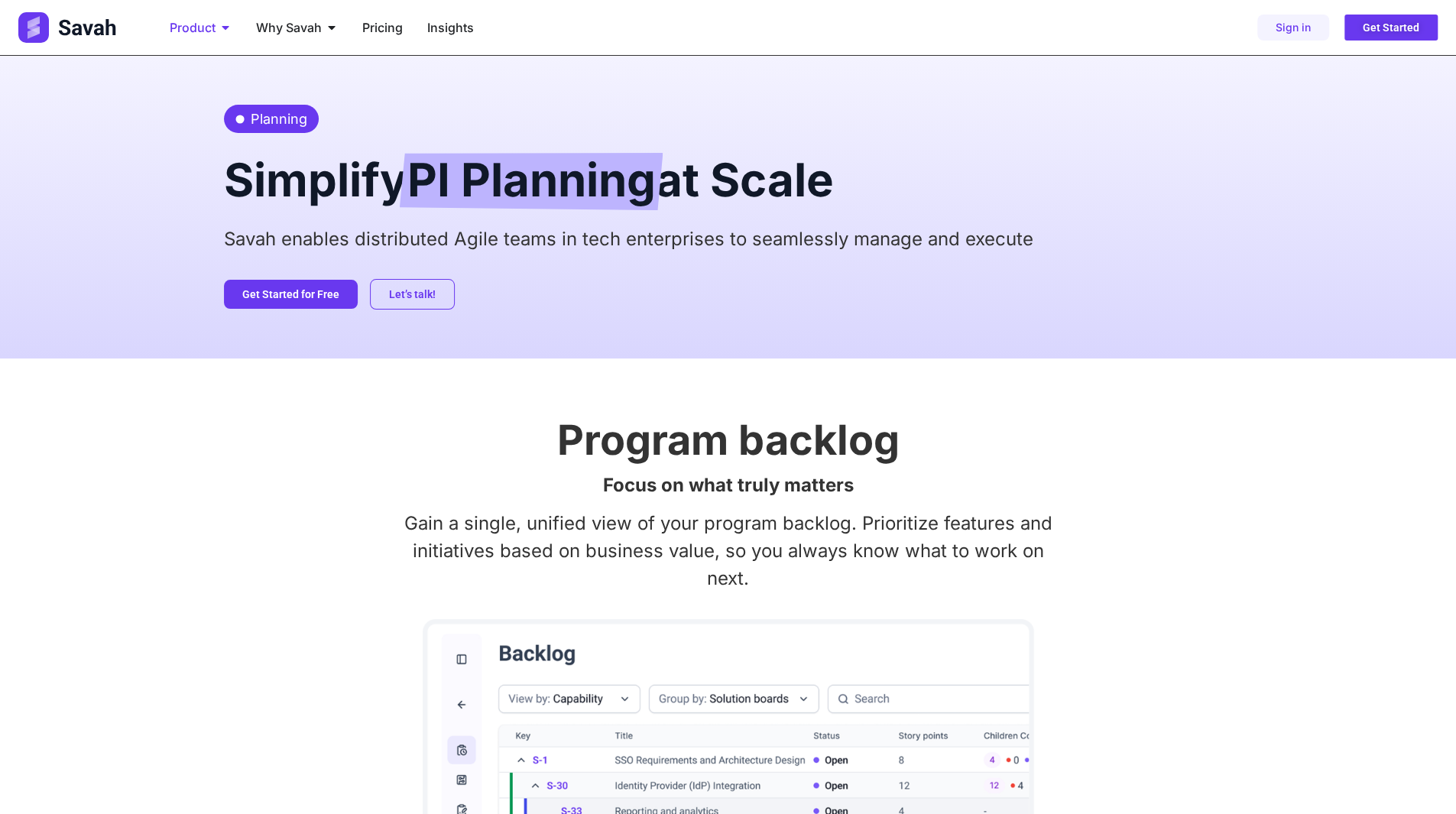
click at [231, 29] on icon "Menu" at bounding box center [225, 27] width 13 height 13
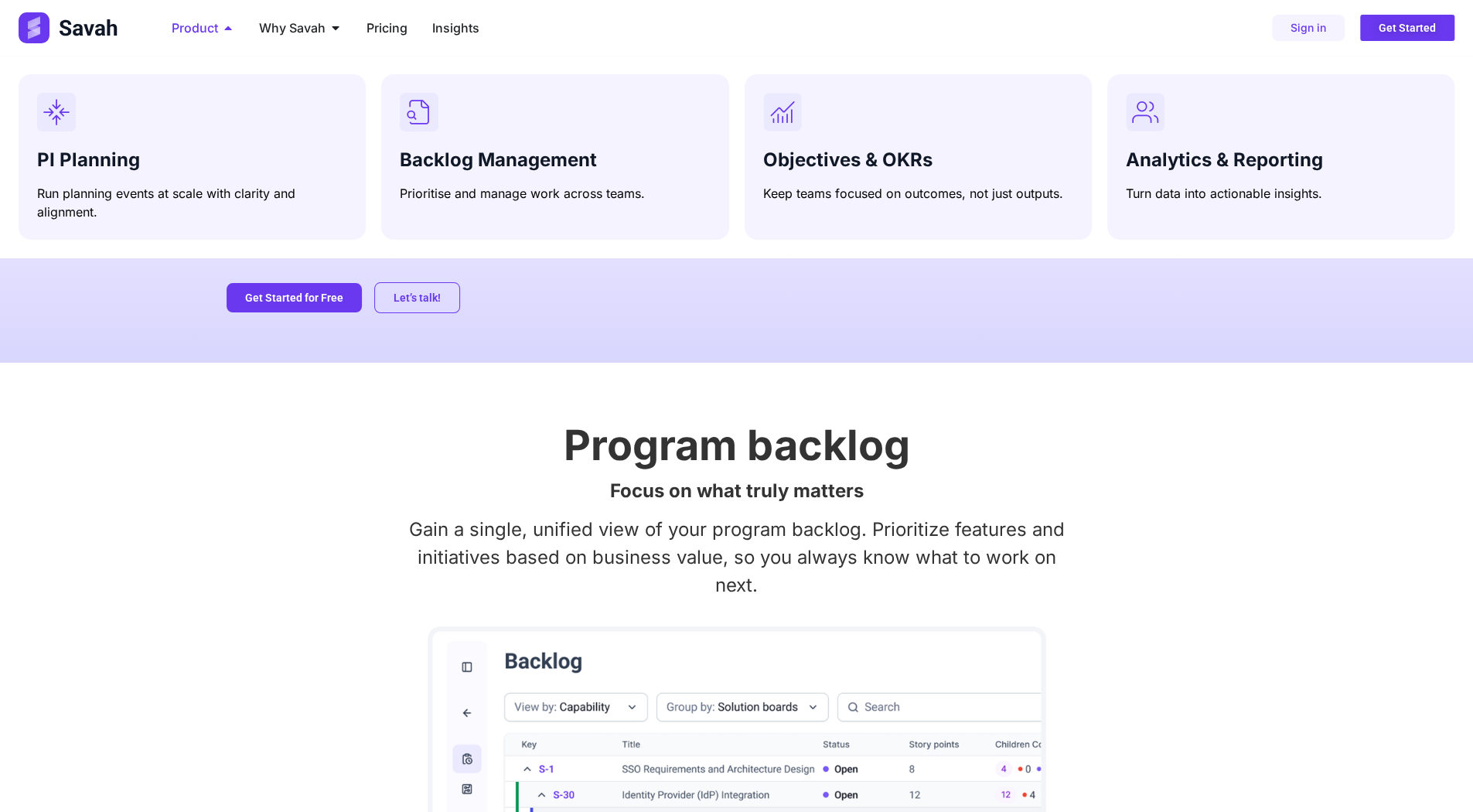
click at [234, 30] on icon "Menu" at bounding box center [228, 27] width 13 height 13
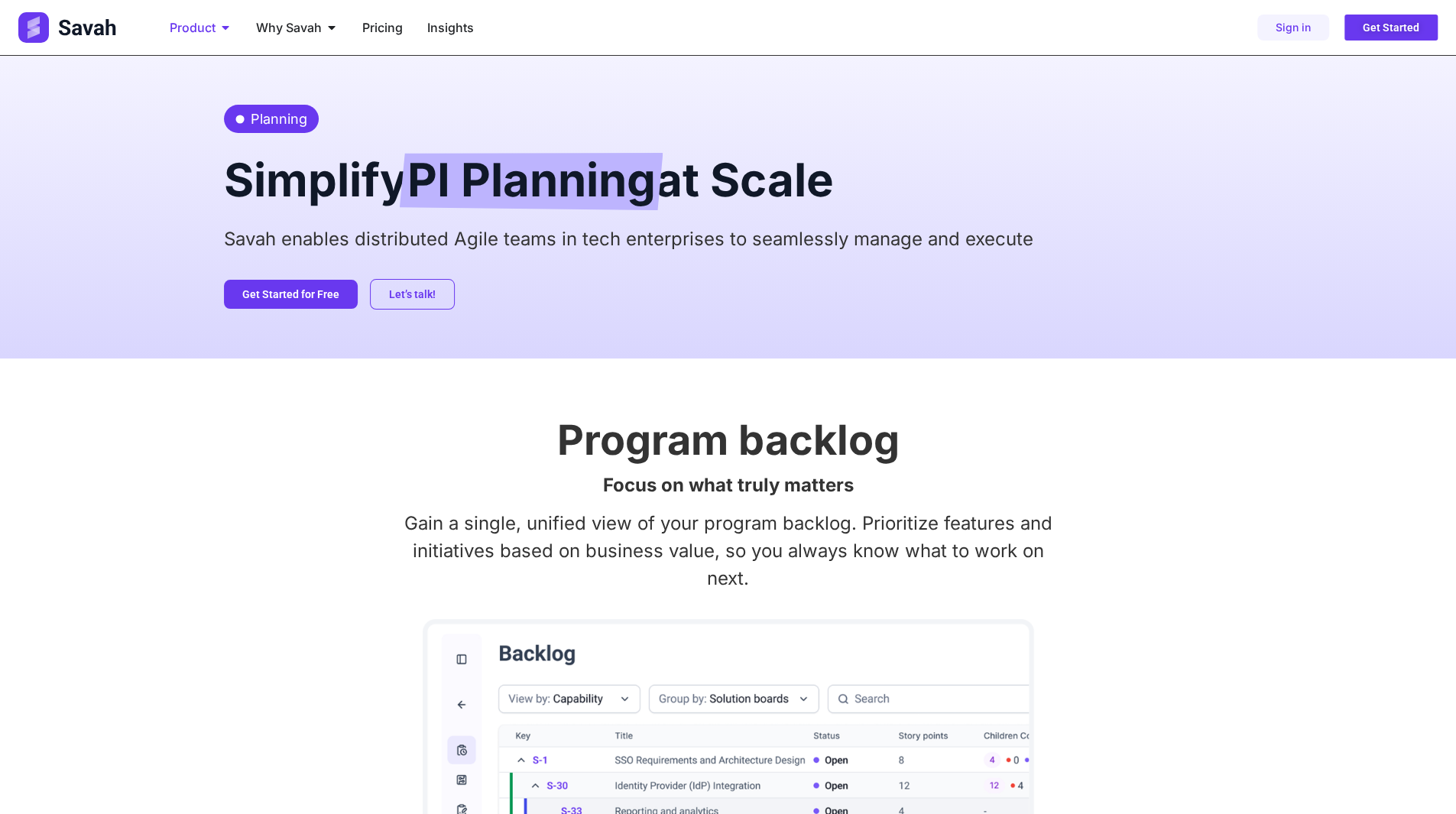
click at [231, 29] on icon "Menu" at bounding box center [225, 27] width 13 height 13
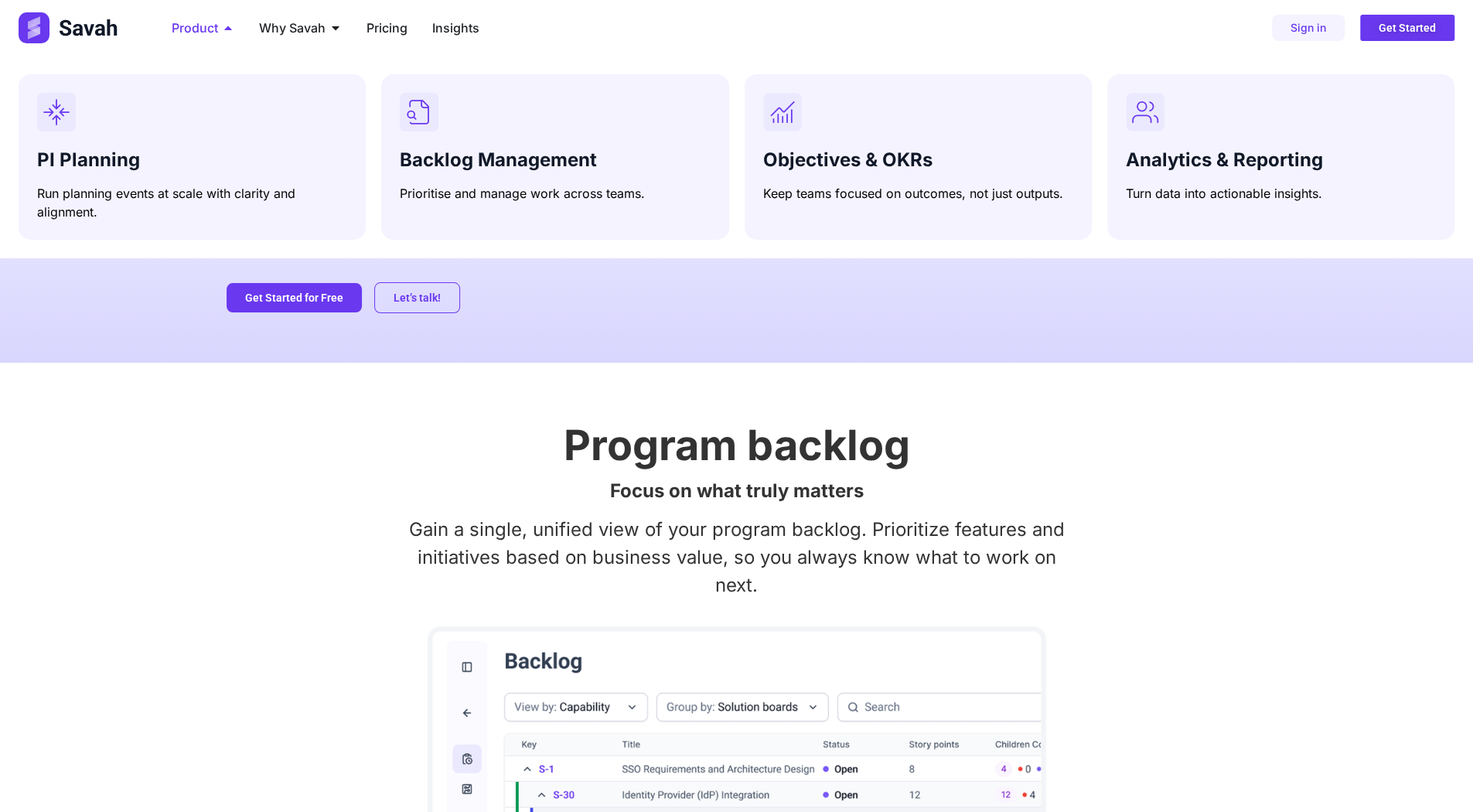
click at [234, 30] on icon "Menu" at bounding box center [228, 27] width 13 height 13
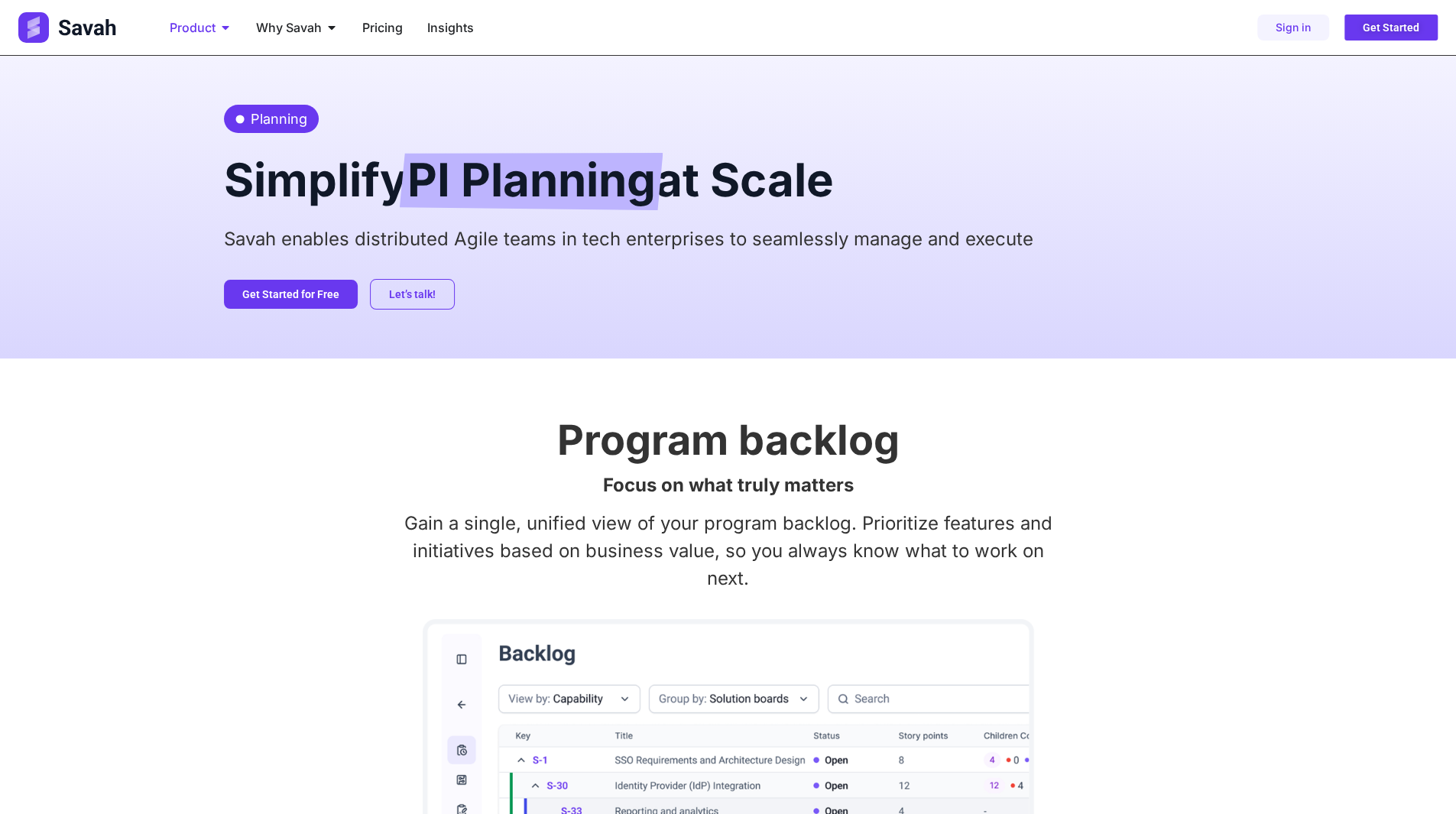
click at [231, 29] on icon "Menu" at bounding box center [225, 27] width 13 height 13
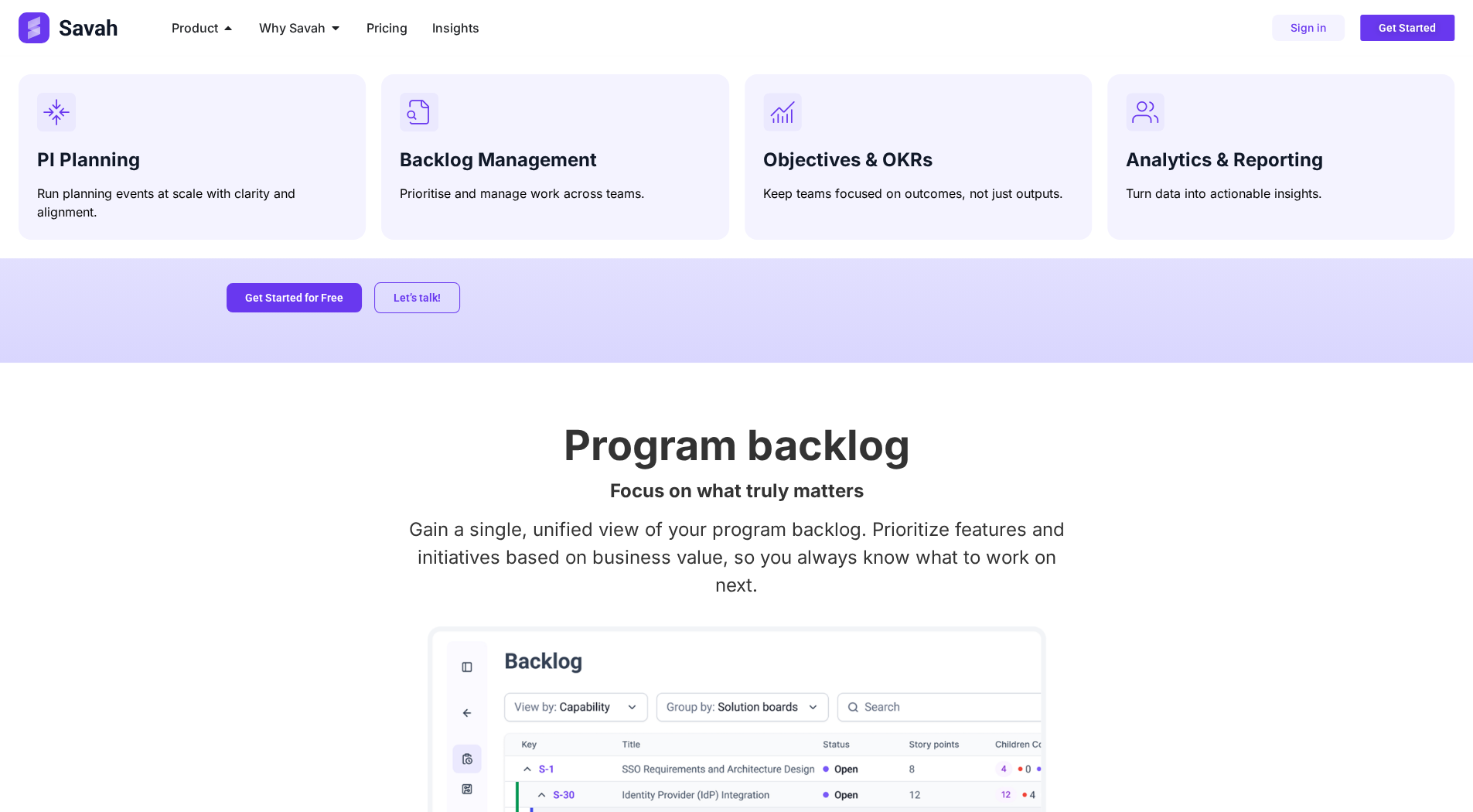
click at [197, 421] on div "Program backlog Focus on what truly matters Gain a single, unified view of your…" at bounding box center [736, 728] width 1473 height 731
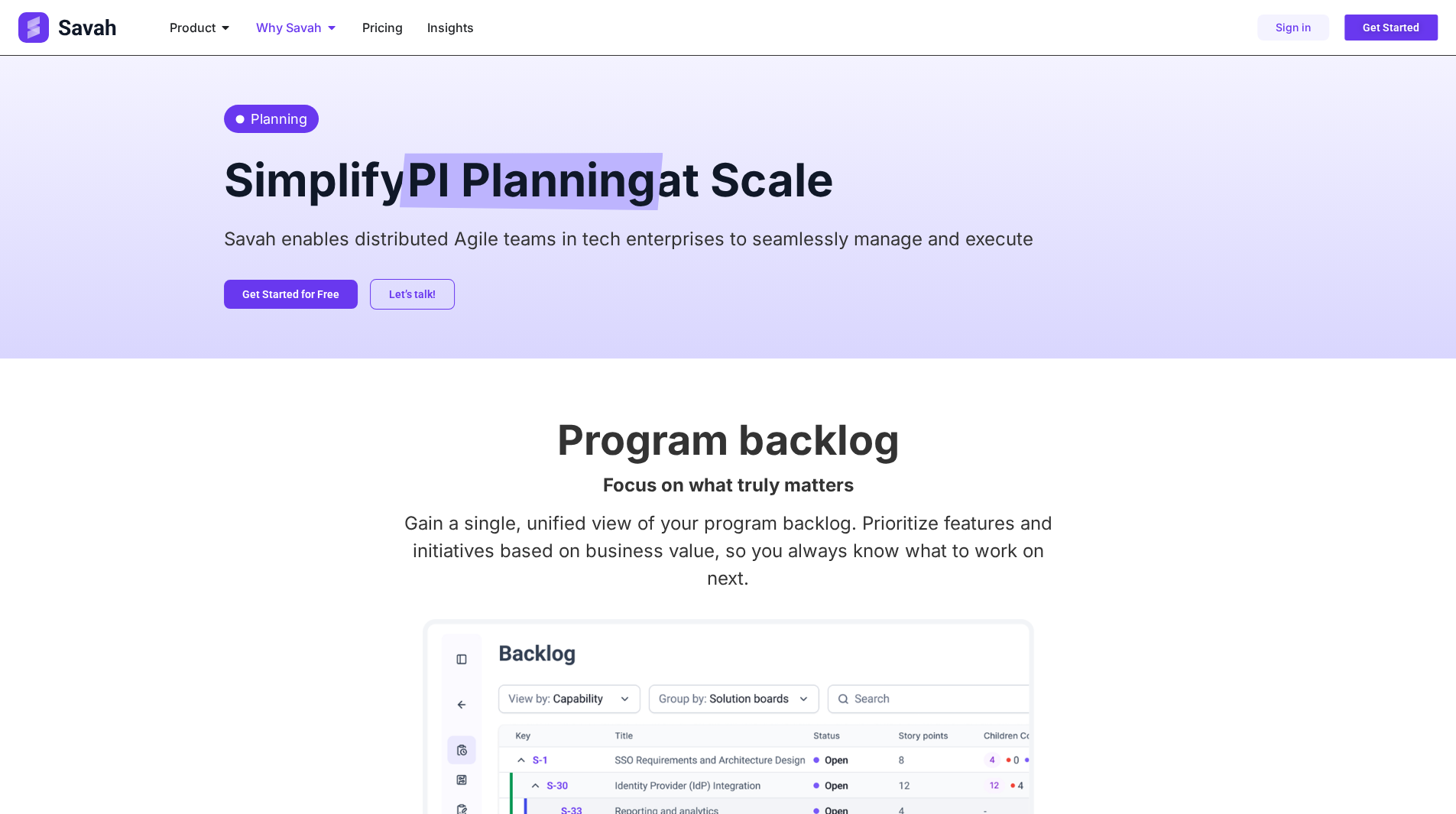
click at [291, 24] on span "Why Savah" at bounding box center [289, 28] width 65 height 18
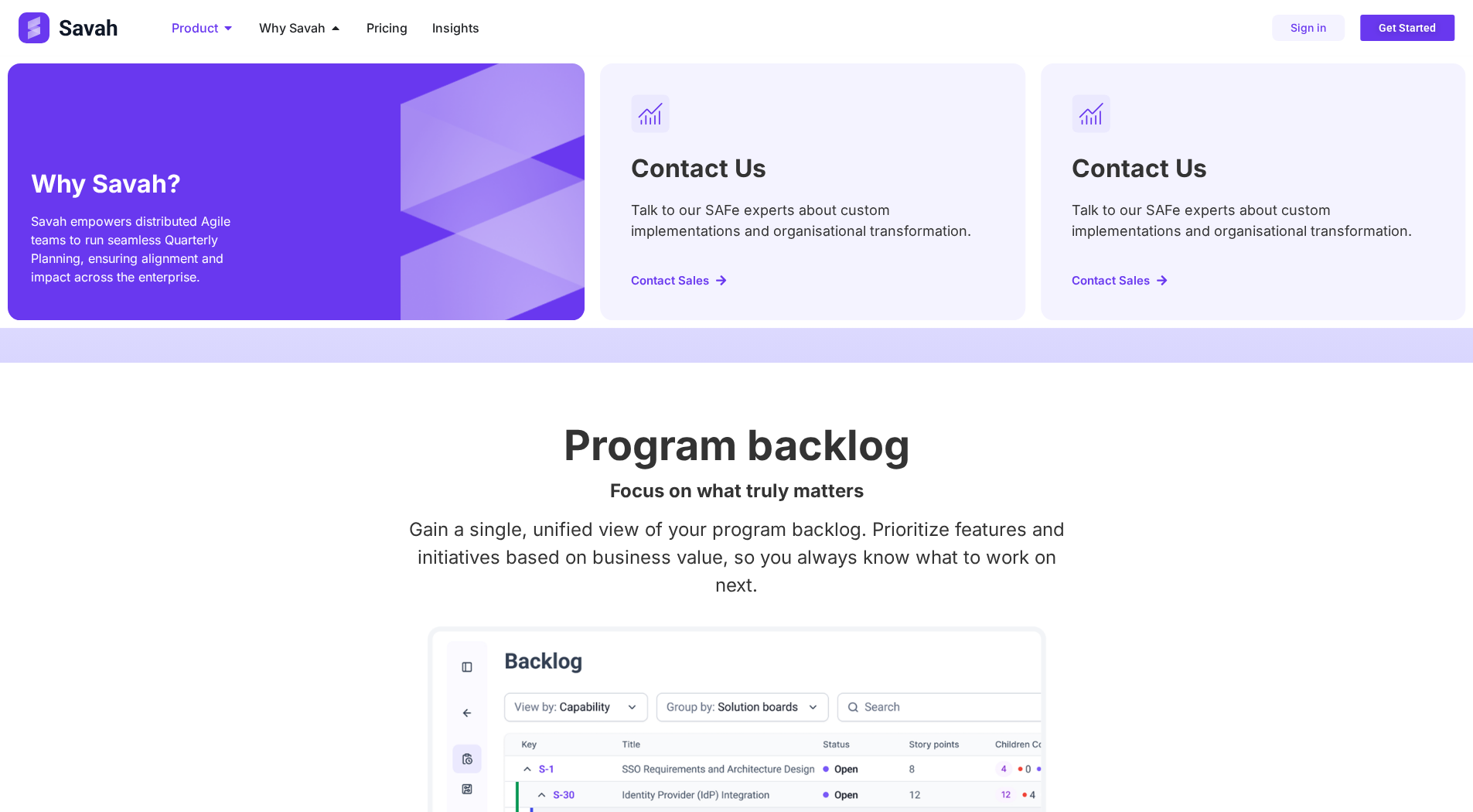
click at [185, 30] on span "Product" at bounding box center [195, 28] width 47 height 19
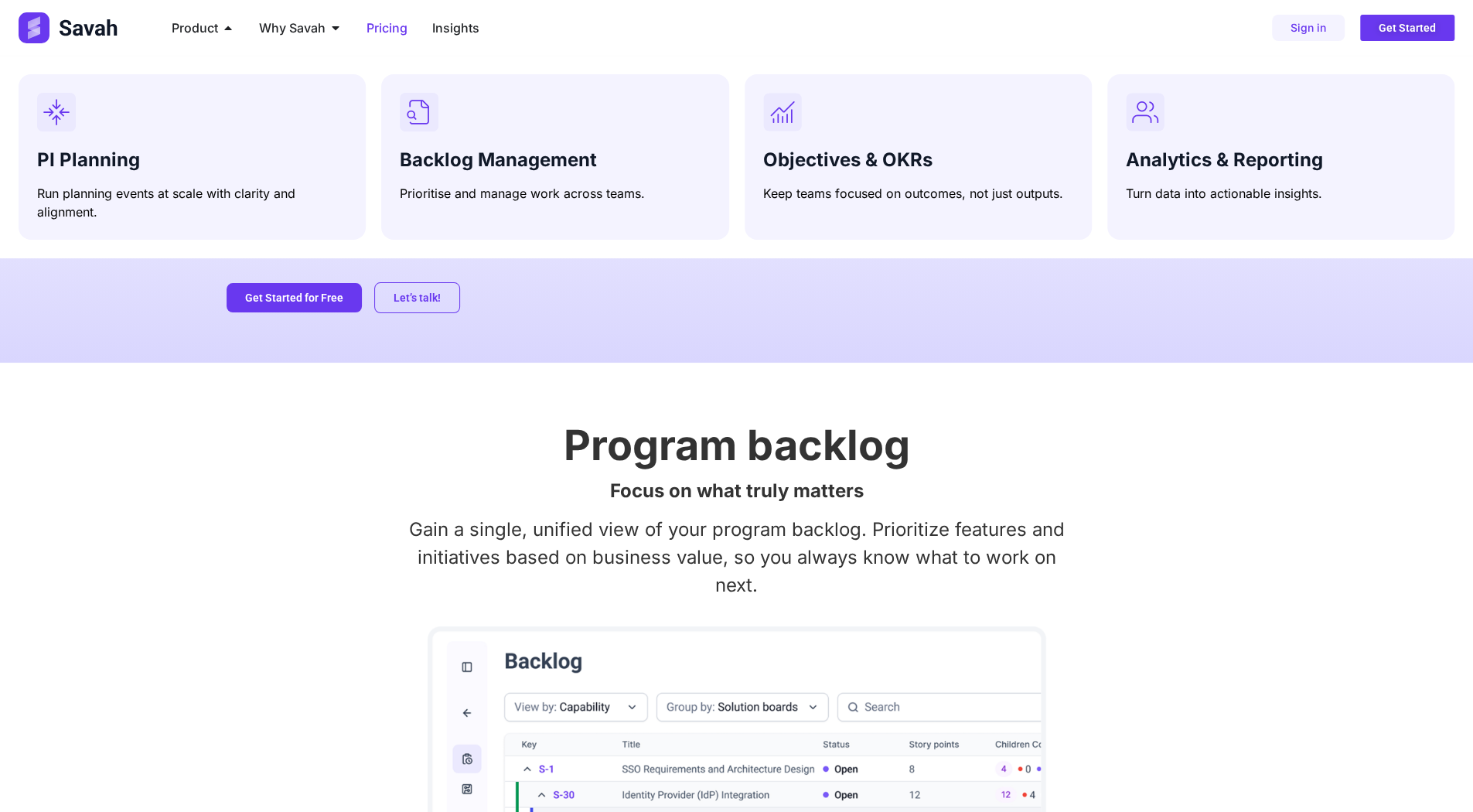
click at [387, 30] on span "Pricing" at bounding box center [387, 28] width 41 height 19
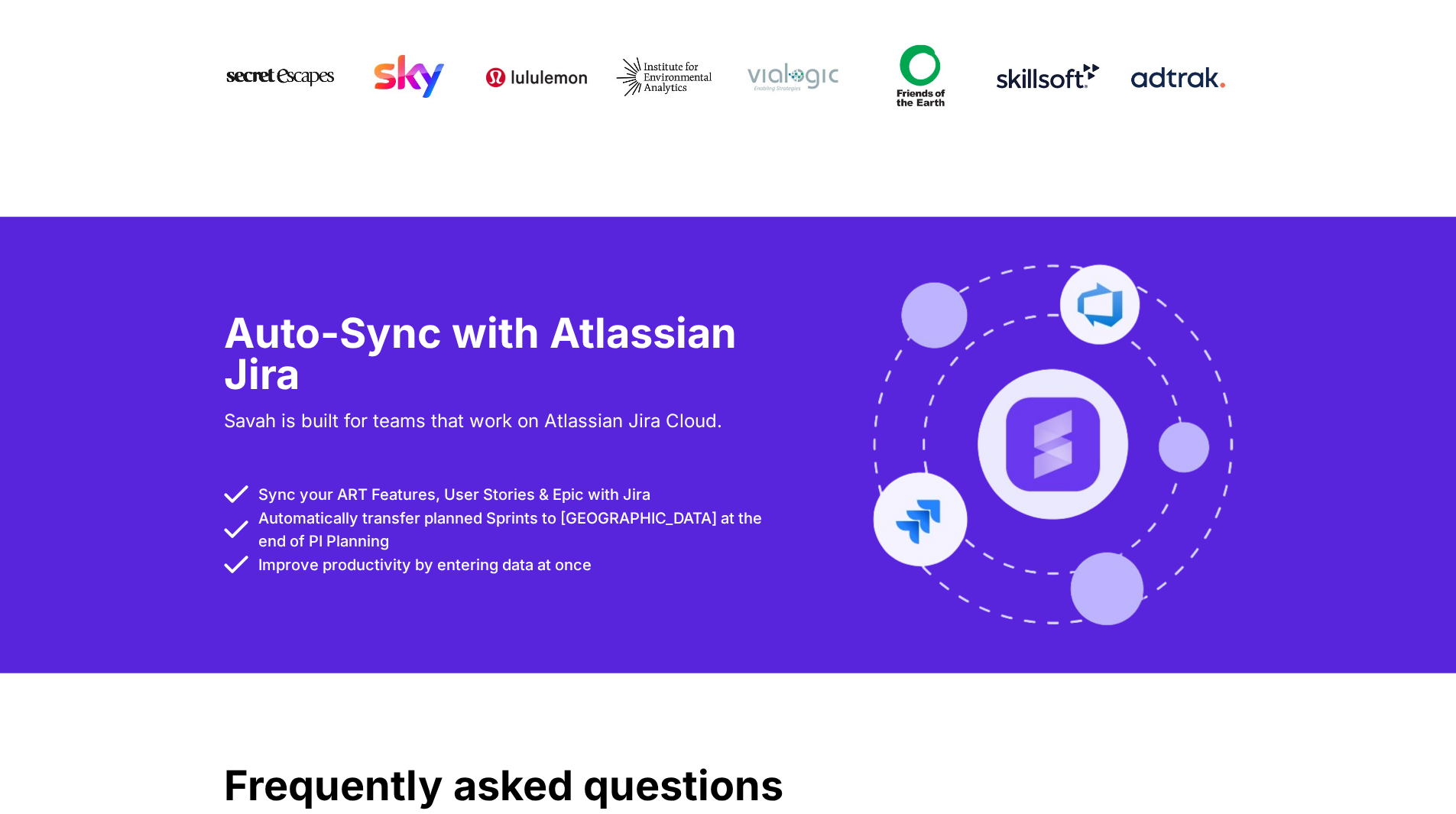
scroll to position [2523, 0]
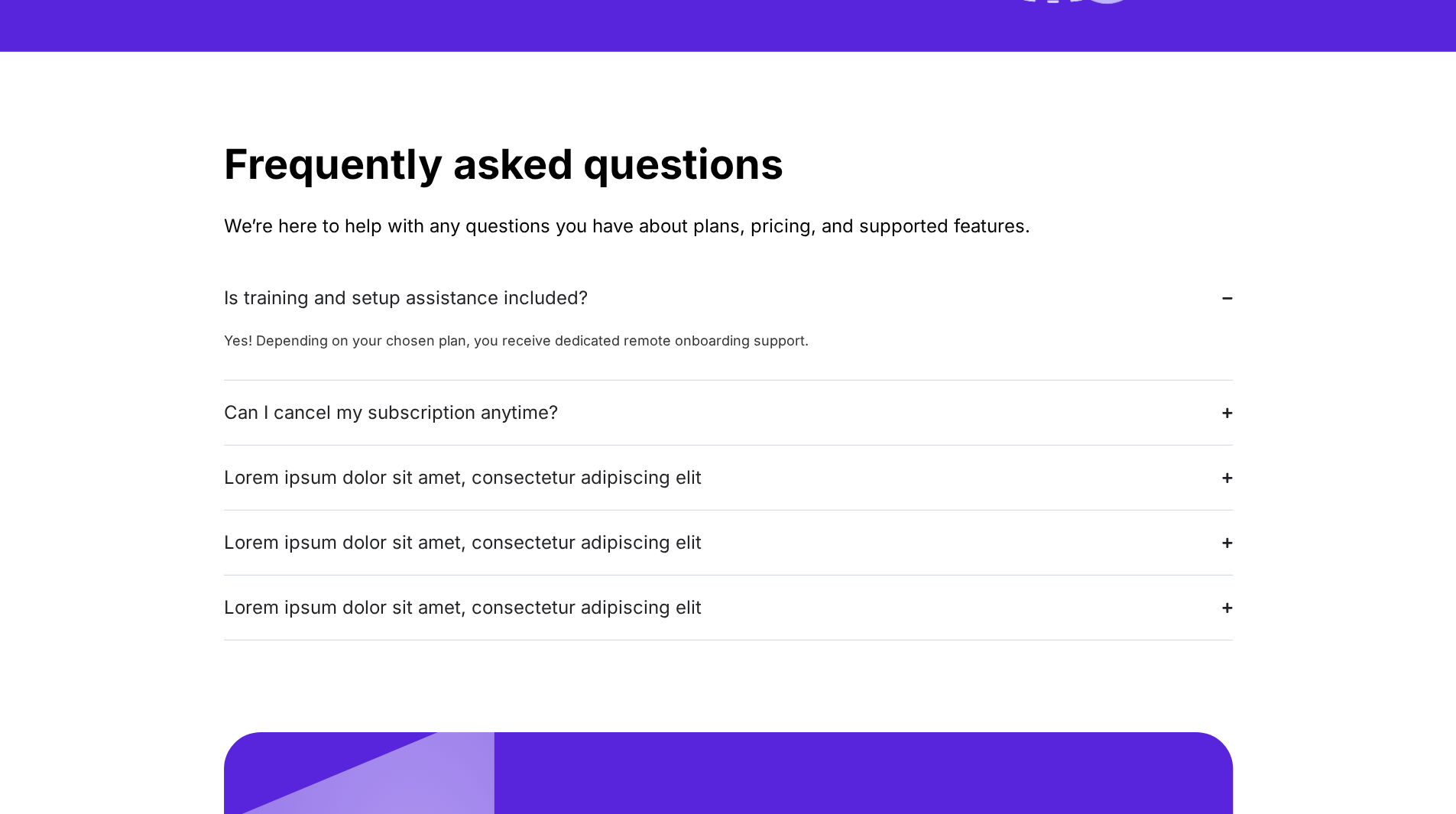
scroll to position [3135, 0]
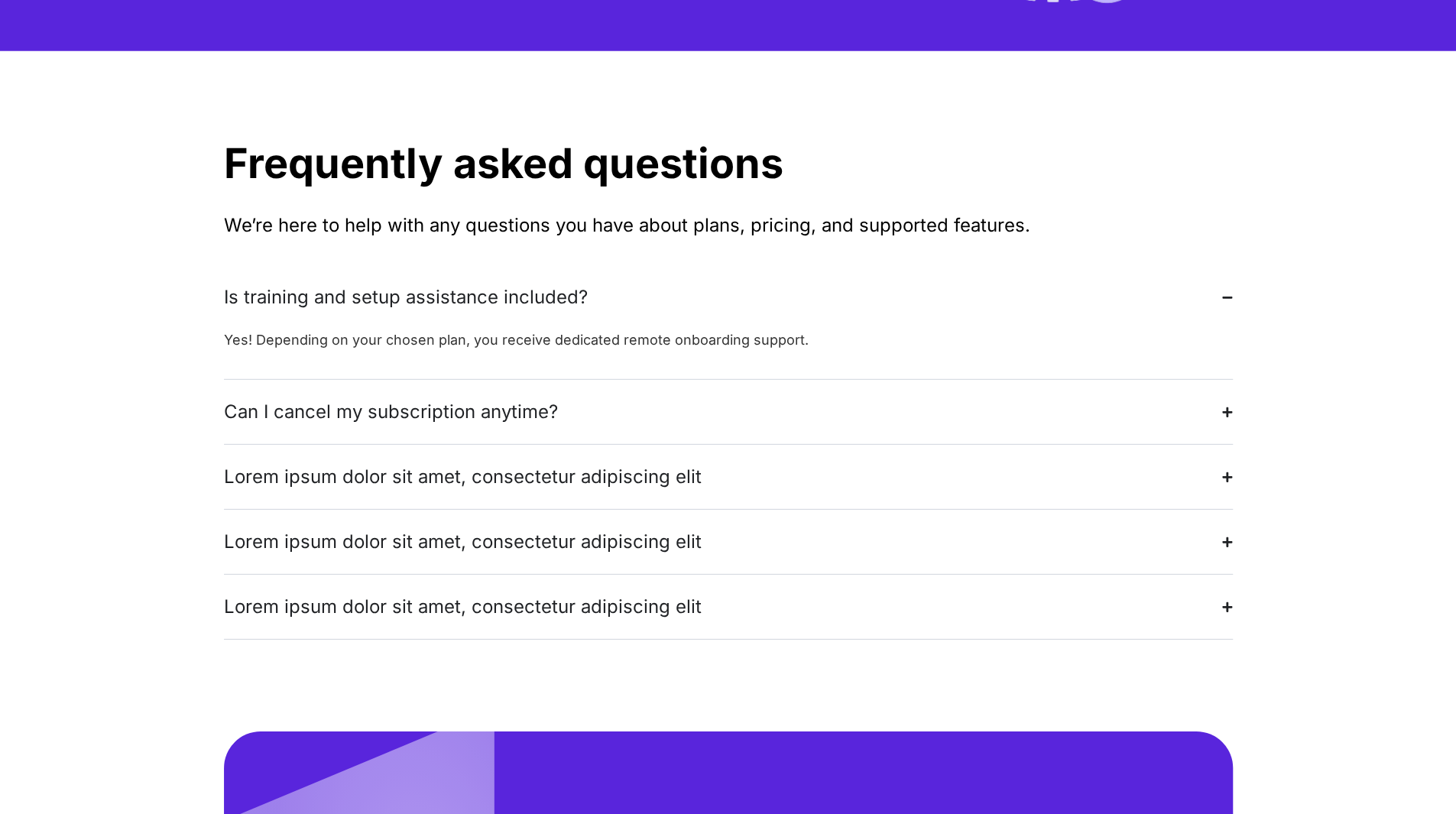
click at [408, 464] on div "Lorem ipsum dolor sit amet, consectetur adipiscing elit" at bounding box center [463, 477] width 478 height 28
click at [408, 509] on p "Lorem ipsum dolor sit amet, consectetur adipiscing elit, sed do eiusmod tempor …" at bounding box center [728, 540] width 1008 height 62
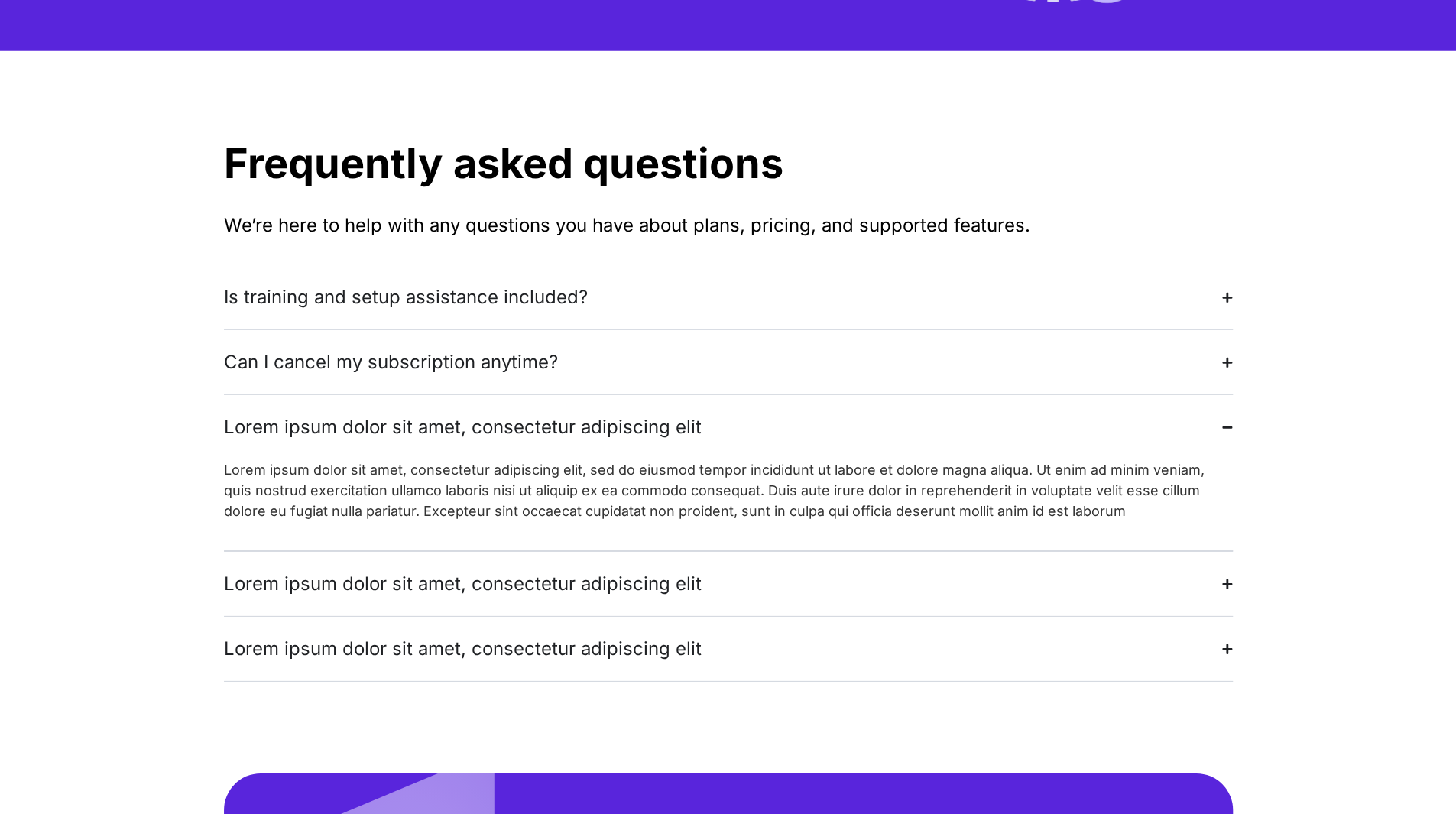
click at [415, 413] on div "Lorem ipsum dolor sit amet, consectetur adipiscing elit" at bounding box center [463, 427] width 478 height 28
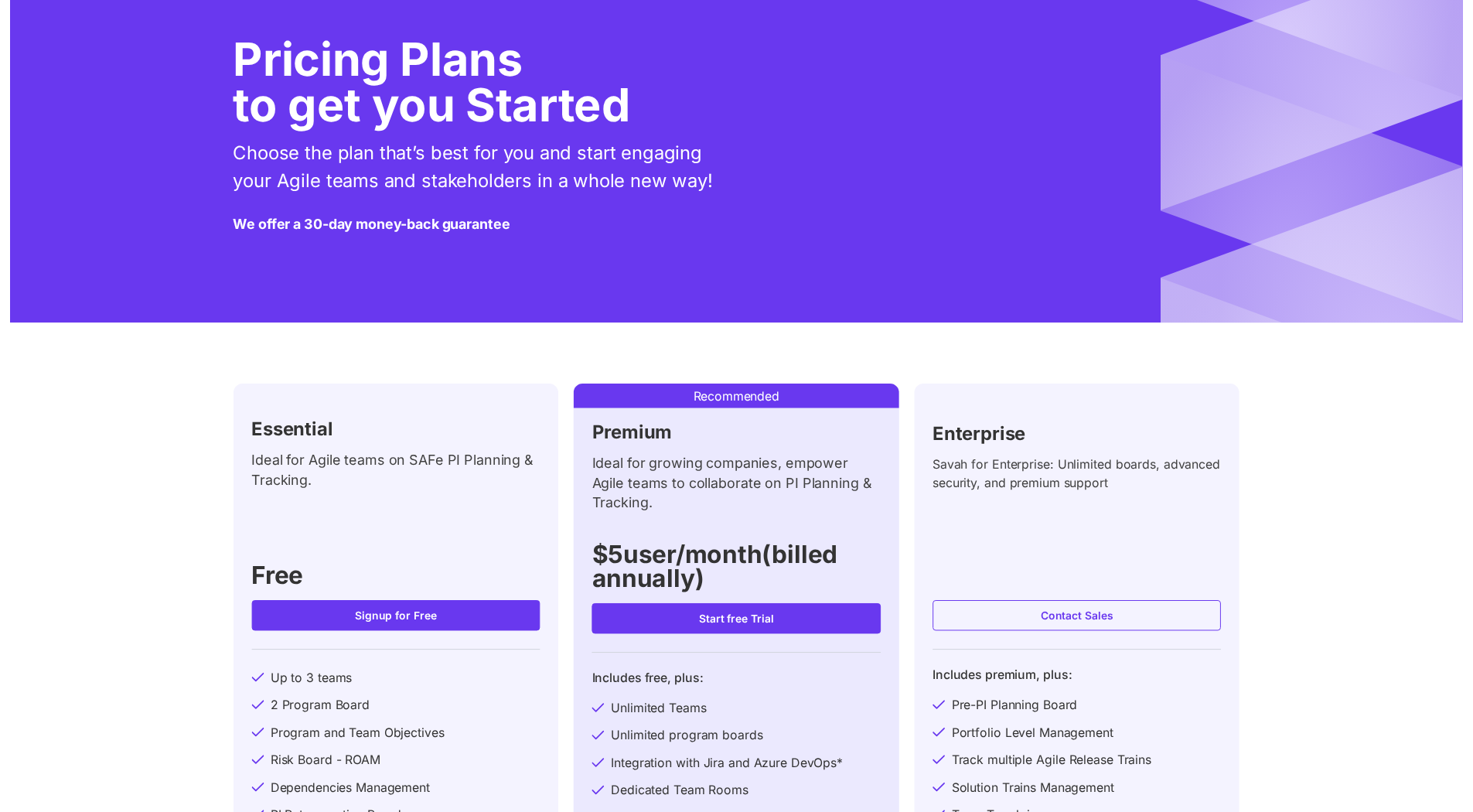
scroll to position [0, 0]
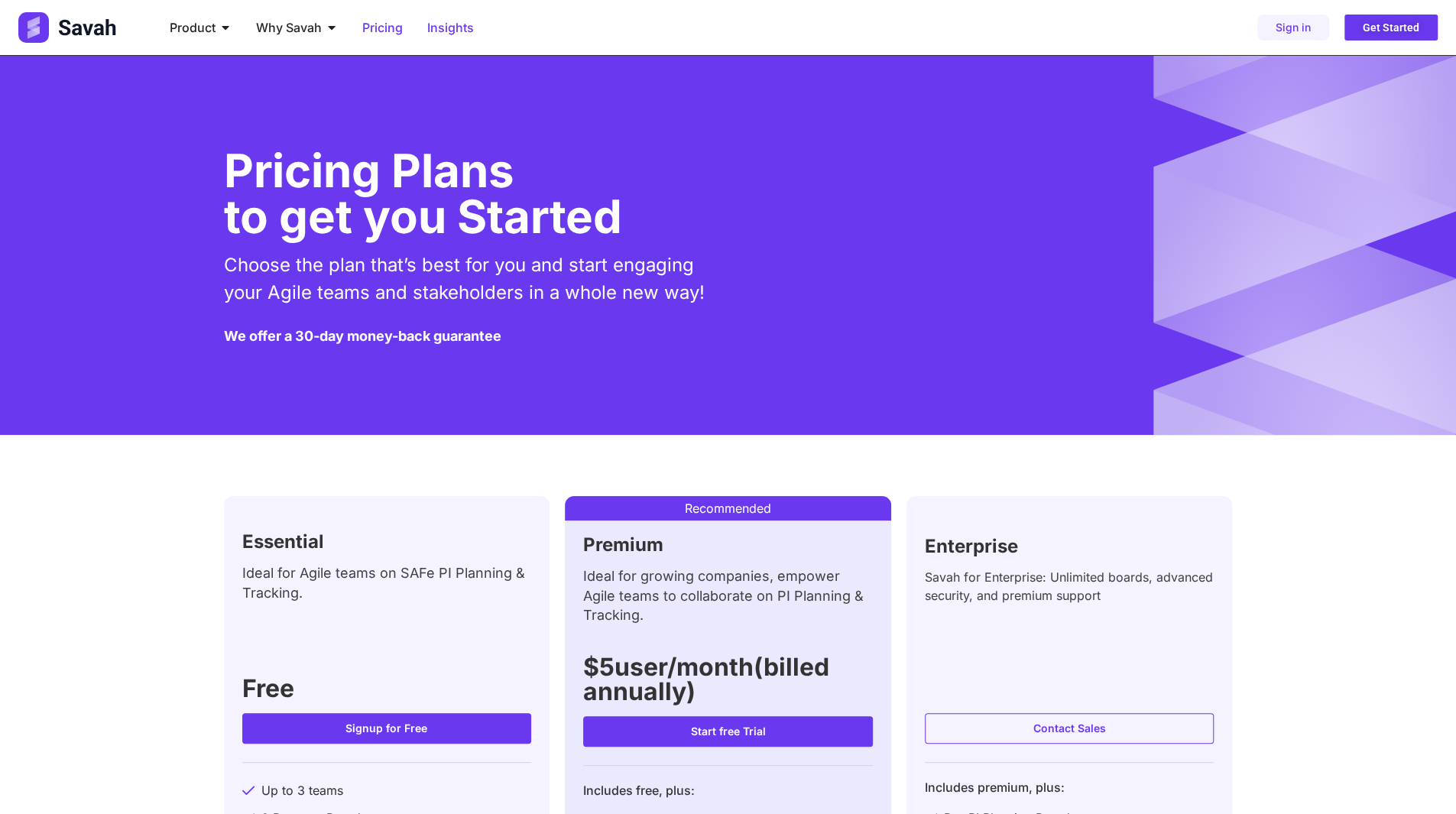
click at [437, 27] on span "Insights" at bounding box center [451, 28] width 47 height 18
click at [438, 27] on span "Insights" at bounding box center [451, 28] width 47 height 18
click at [284, 26] on span "Why Savah" at bounding box center [289, 28] width 65 height 18
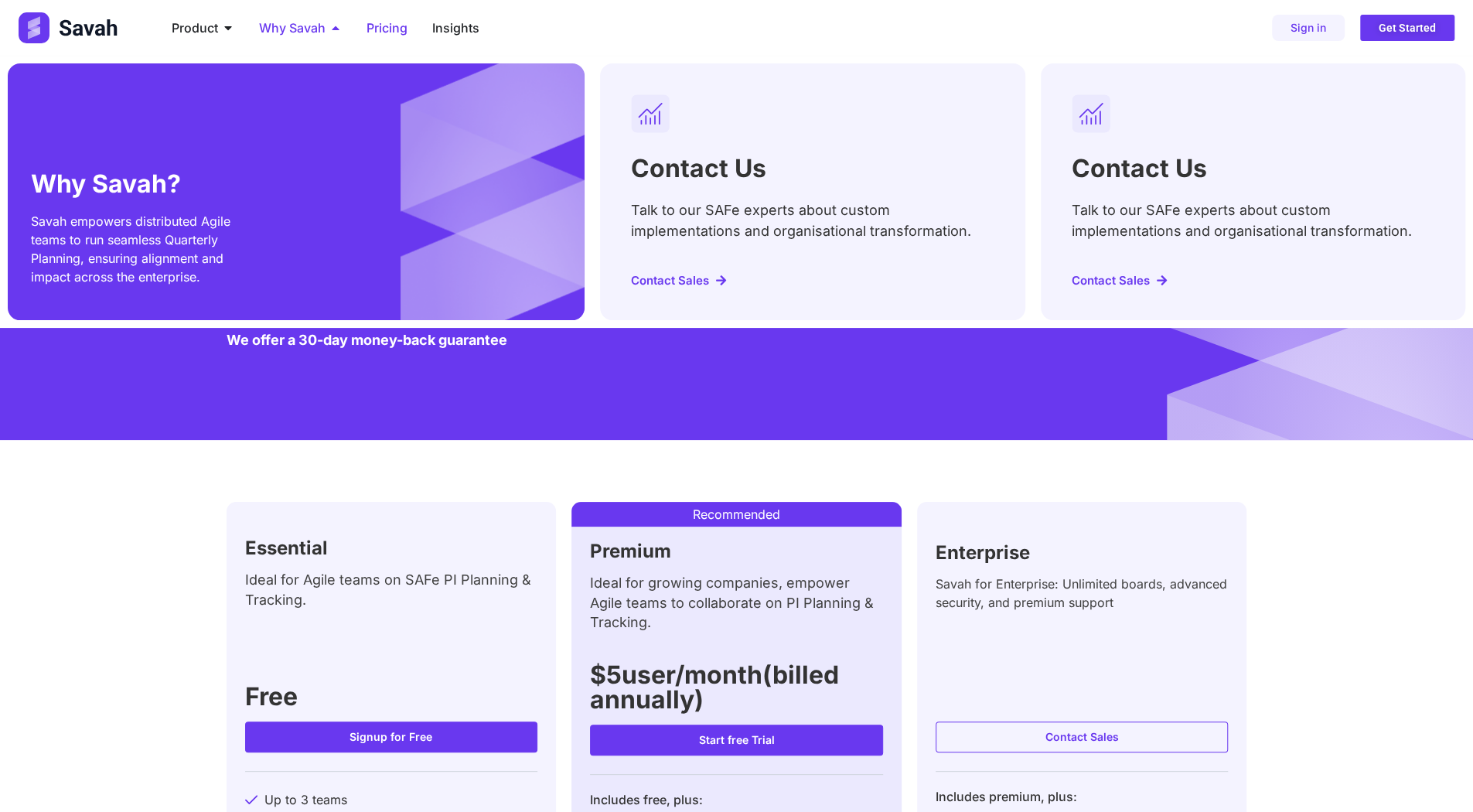
click at [309, 25] on span "Why Savah" at bounding box center [292, 28] width 66 height 19
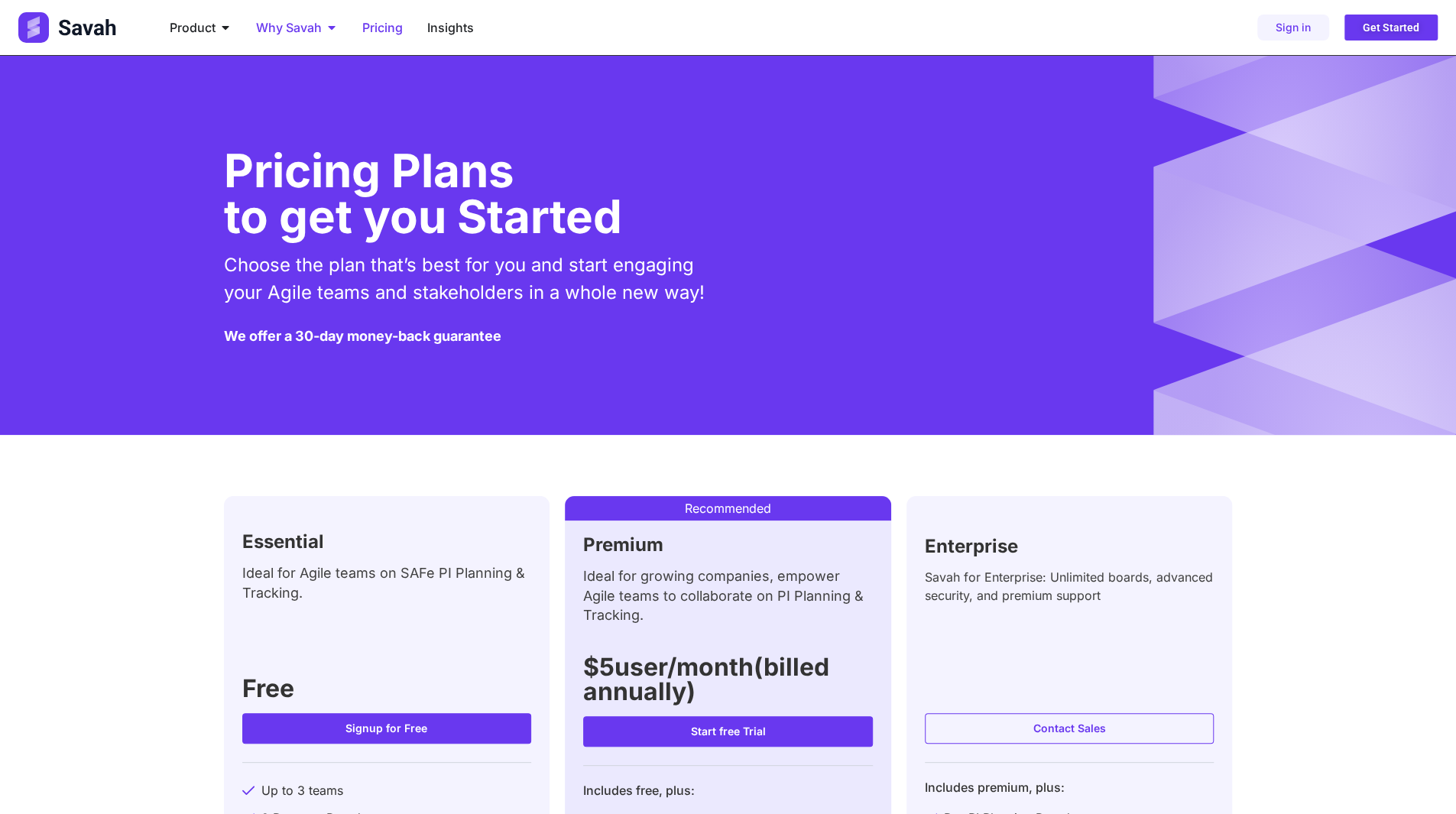
click at [306, 24] on span "Why Savah" at bounding box center [289, 28] width 65 height 18
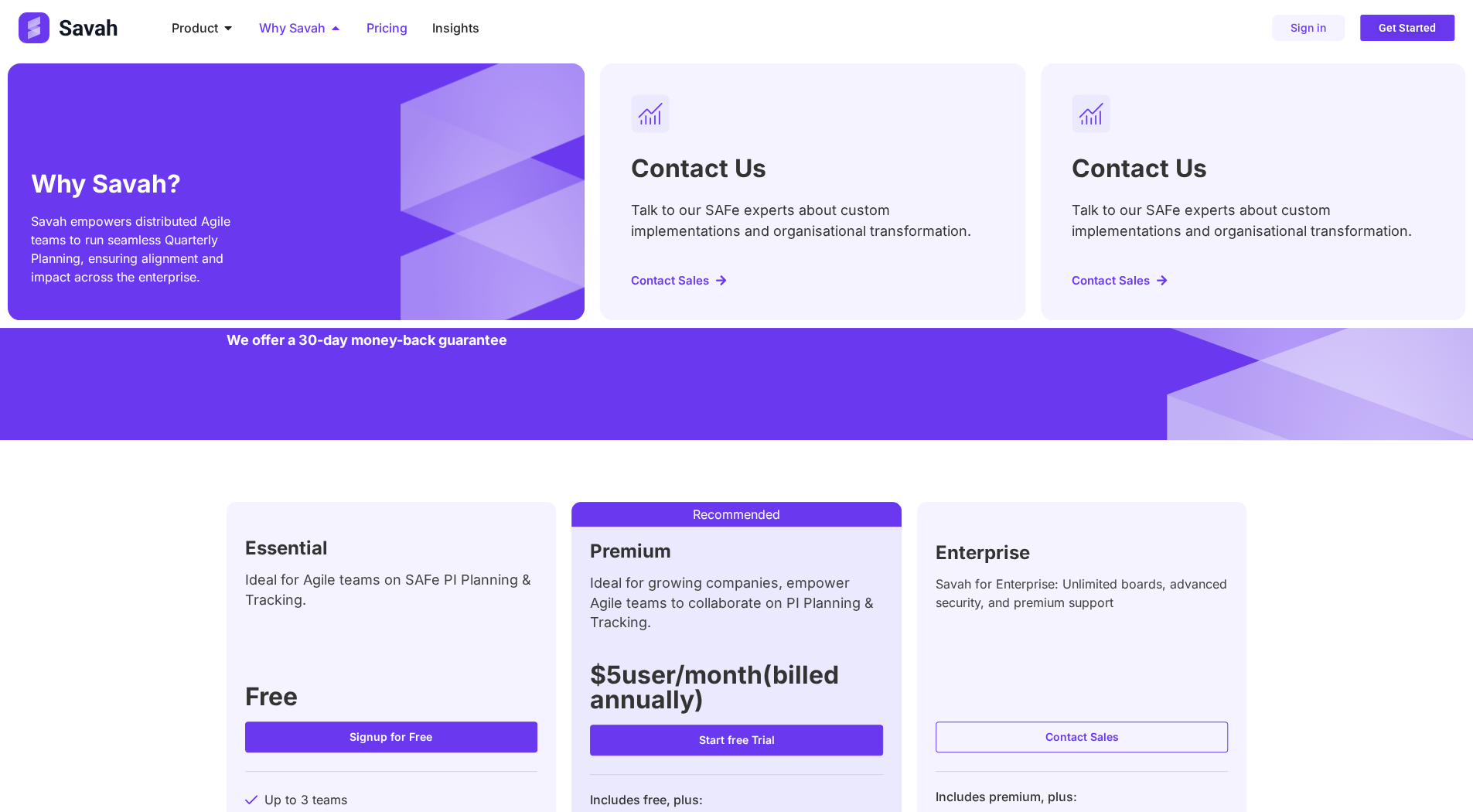
click at [309, 25] on span "Why Savah" at bounding box center [292, 28] width 66 height 19
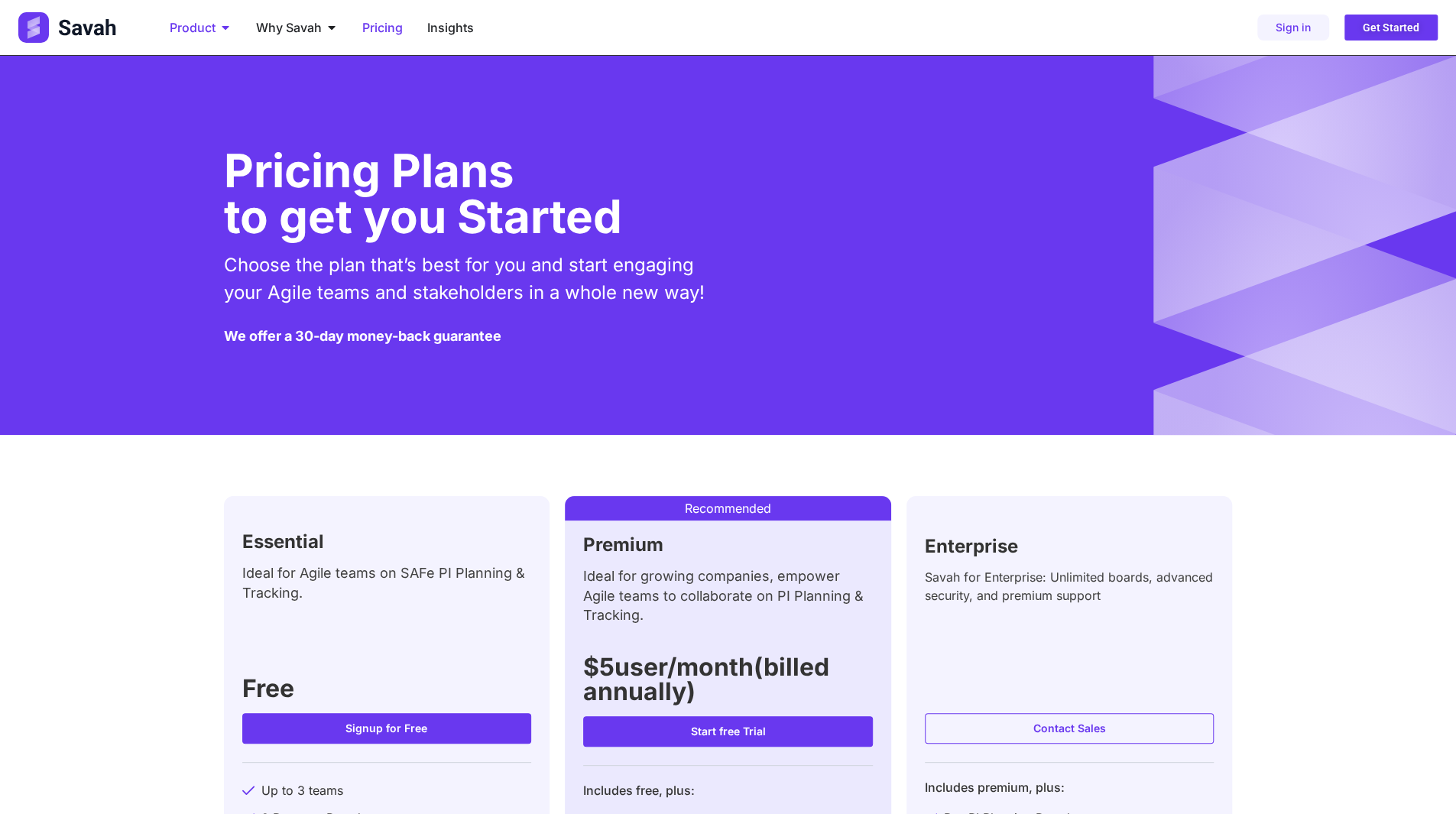
click at [207, 21] on span "Product" at bounding box center [192, 28] width 46 height 18
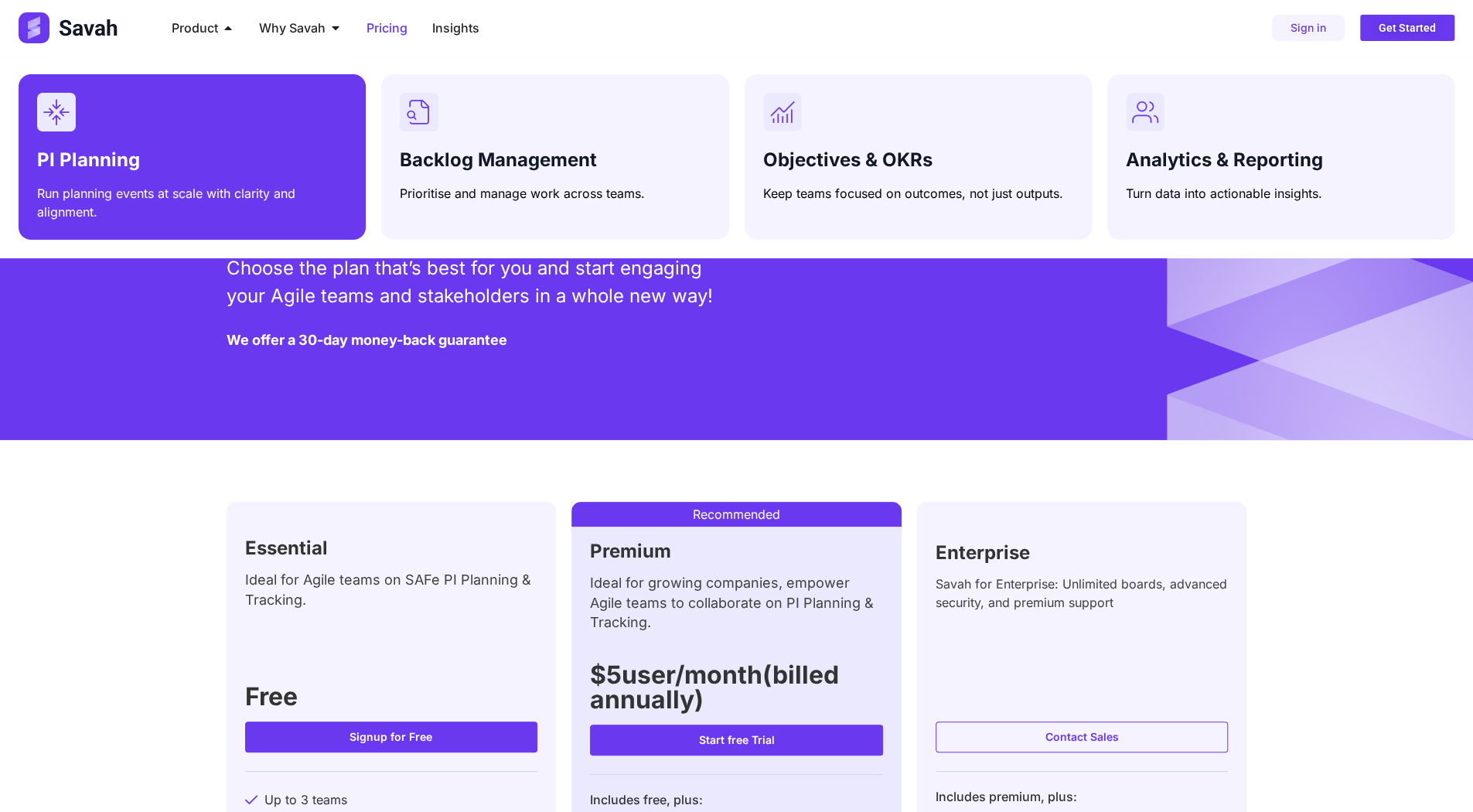
click at [247, 133] on div "PI Planning Run planning events at scale with clarity and alignment." at bounding box center [192, 156] width 310 height 128
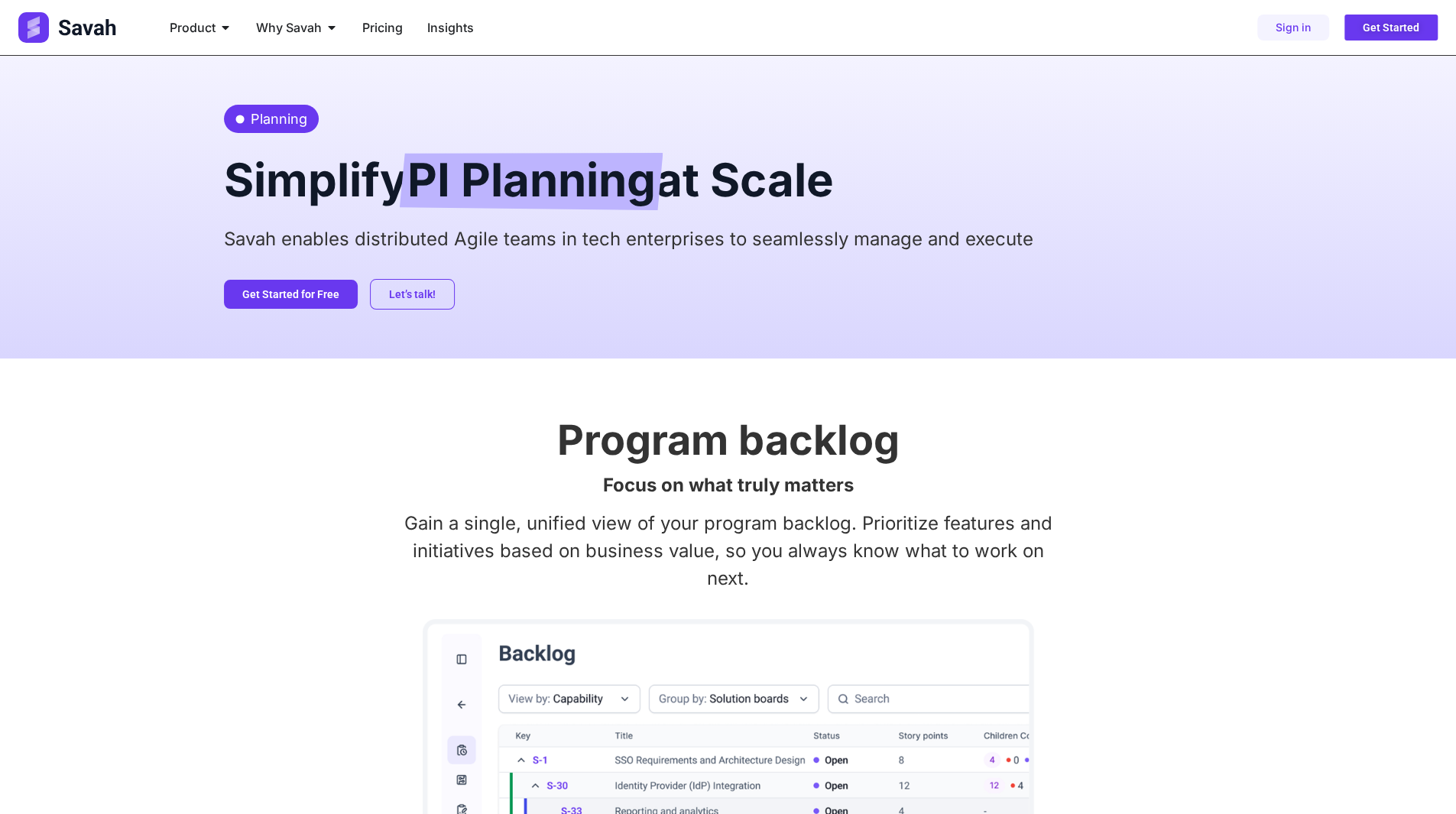
click at [462, 236] on p "Savah enables distributed Agile teams in tech enterprises to seamlessly manage …" at bounding box center [728, 239] width 1008 height 28
click at [99, 19] on img at bounding box center [69, 28] width 101 height 30
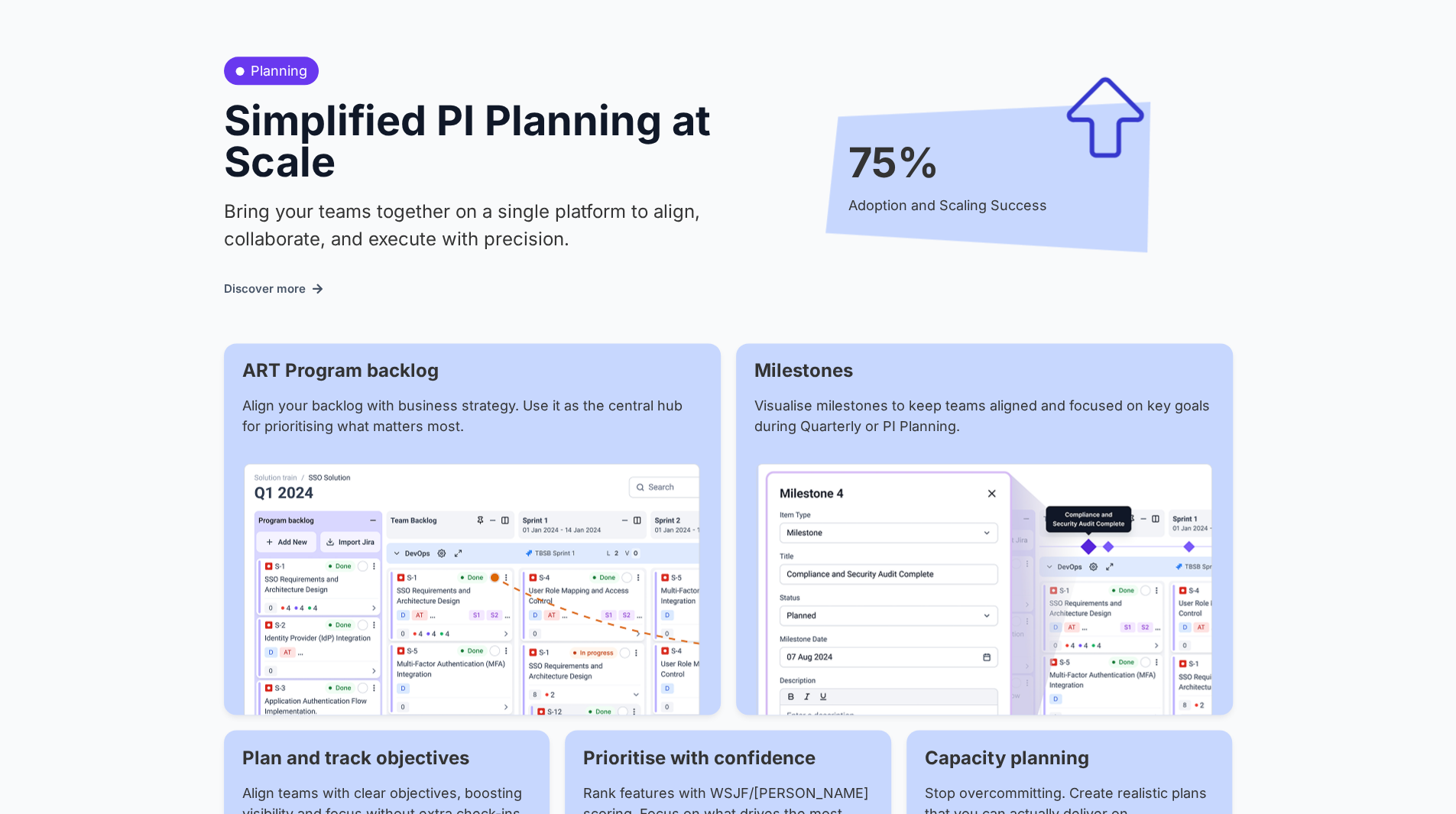
scroll to position [1452, 0]
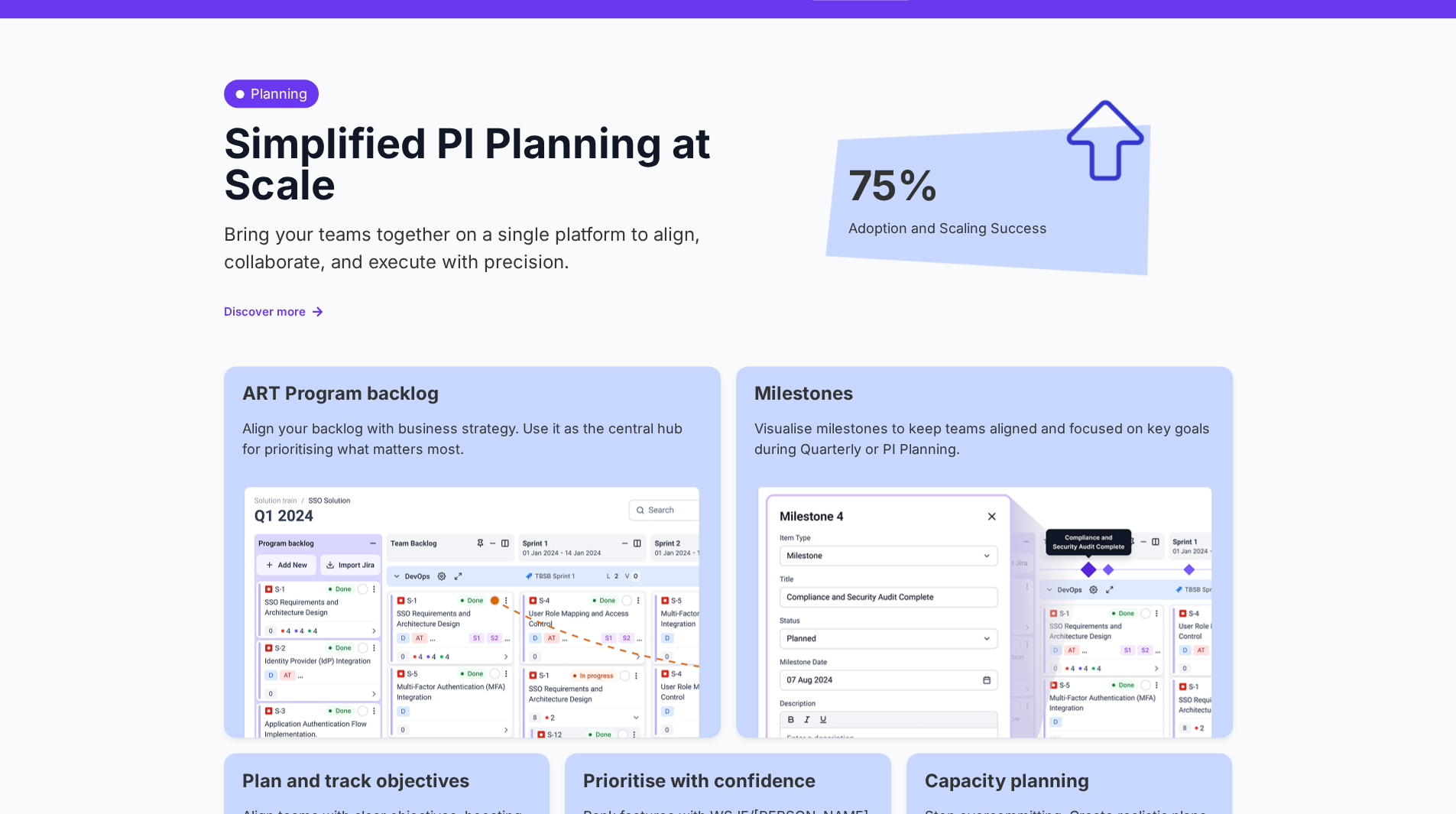
click at [272, 310] on span "Discover more" at bounding box center [264, 312] width 81 height 12
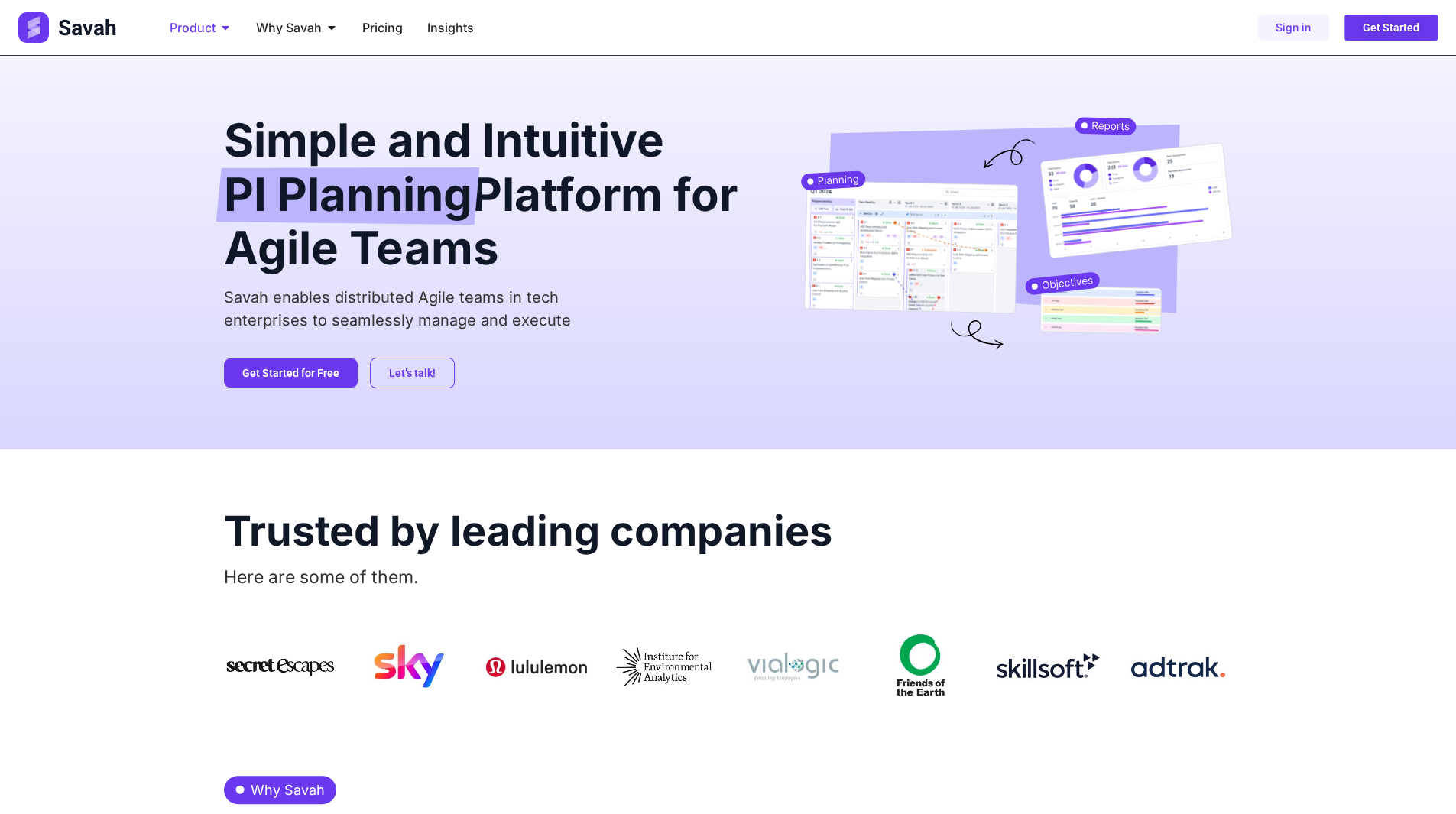
click at [221, 27] on icon "Menu" at bounding box center [225, 27] width 13 height 13
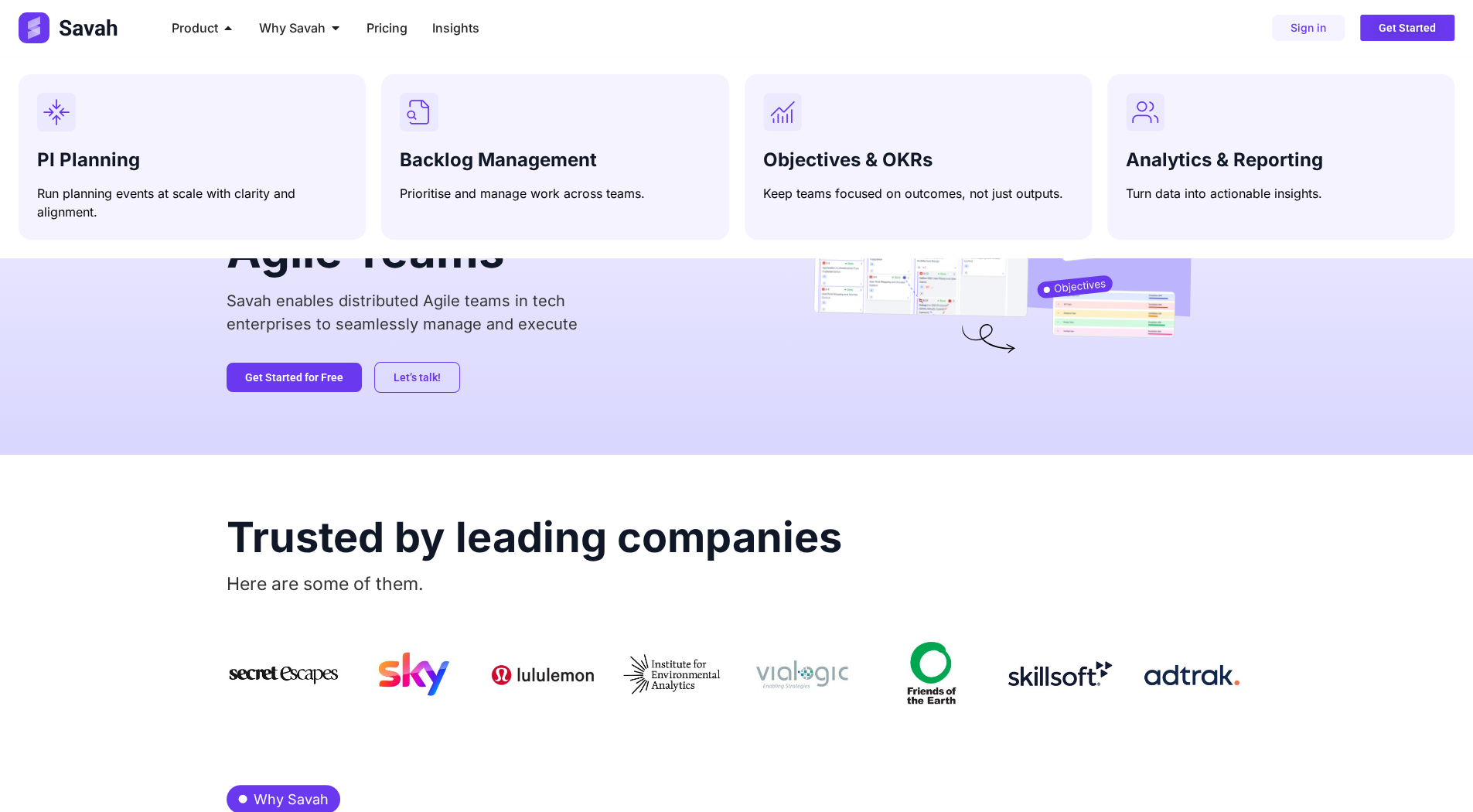
click at [177, 338] on div "Simple and Intuitive PI Planning Platform for Agile Teams Savah enables distrib…" at bounding box center [736, 255] width 1473 height 398
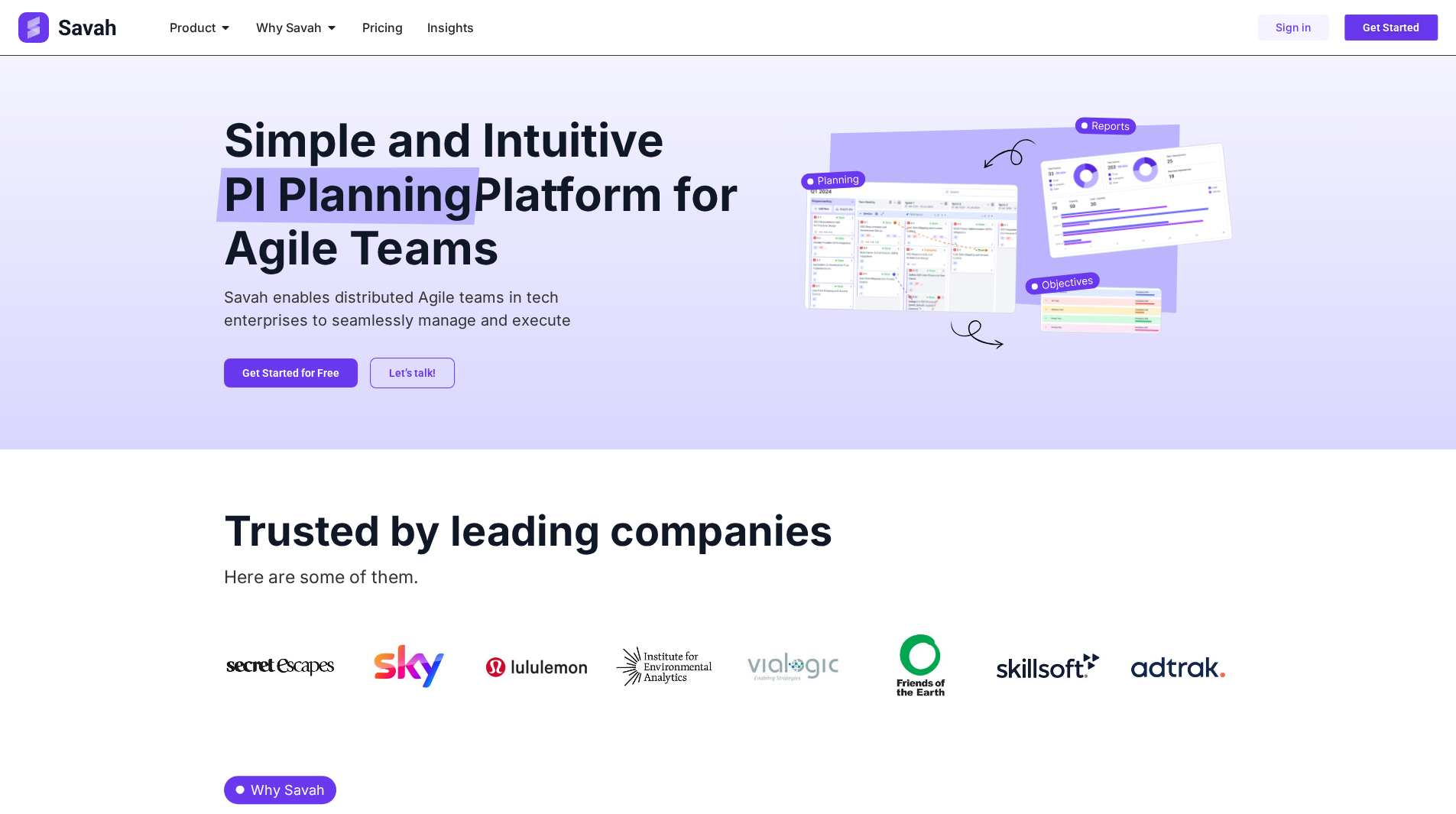
click at [323, 201] on span "PI Planning" at bounding box center [348, 196] width 249 height 57
click at [531, 195] on h2 "Simple and Intuitive PI Planning Platform for Agile Teams" at bounding box center [488, 193] width 528 height 154
click at [339, 191] on span "PI Planning" at bounding box center [348, 196] width 249 height 57
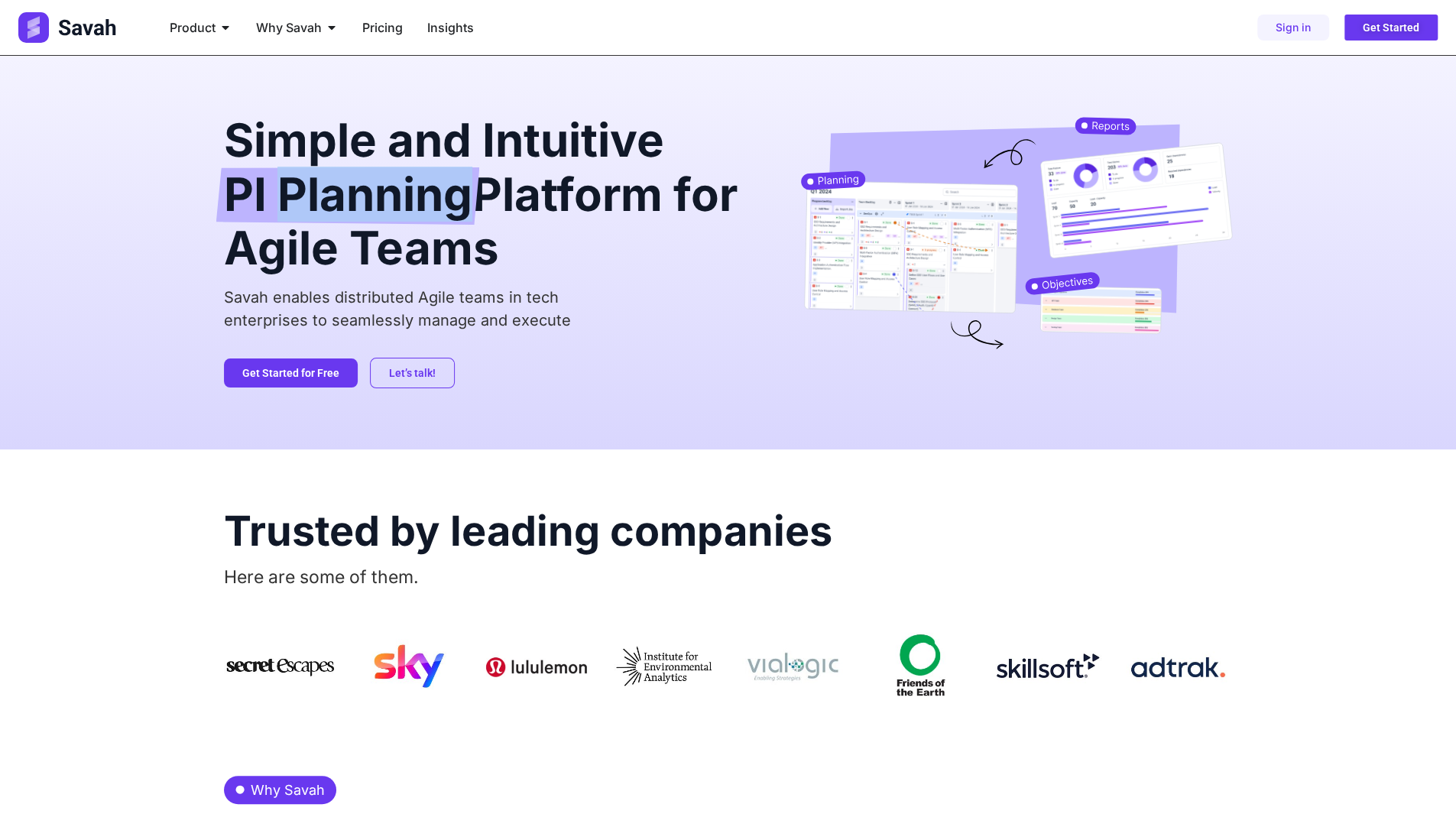
click at [339, 191] on span "PI Planning" at bounding box center [348, 196] width 249 height 57
